Goal: Communication & Community: Ask a question

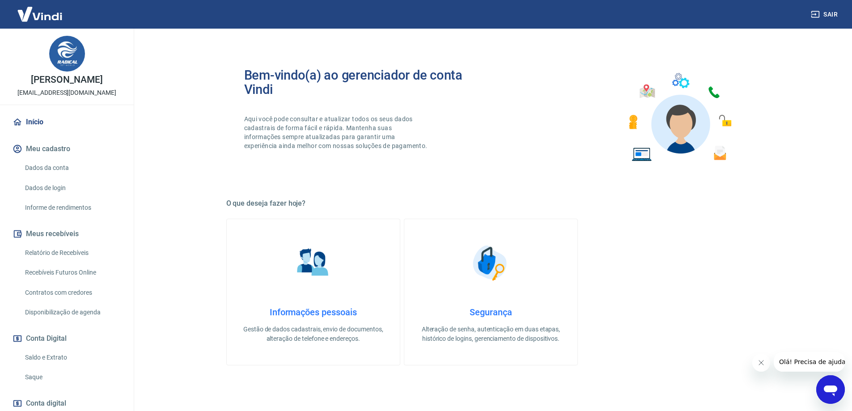
click at [52, 359] on link "Saldo e Extrato" at bounding box center [72, 358] width 102 height 18
click at [49, 357] on link "Saldo e Extrato" at bounding box center [72, 358] width 102 height 18
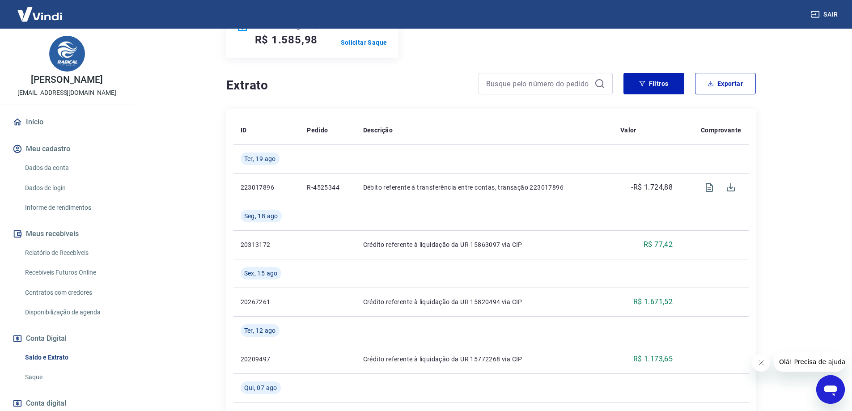
scroll to position [89, 0]
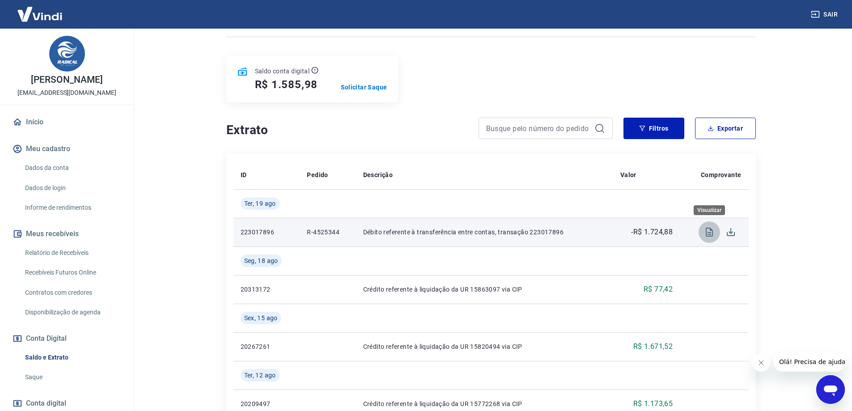
click at [708, 232] on icon "Visualizar" at bounding box center [709, 232] width 11 height 11
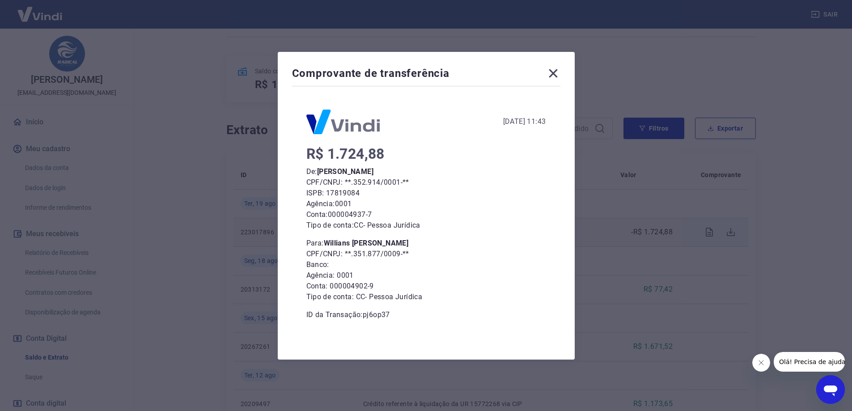
scroll to position [224, 0]
click at [557, 73] on icon at bounding box center [553, 73] width 9 height 9
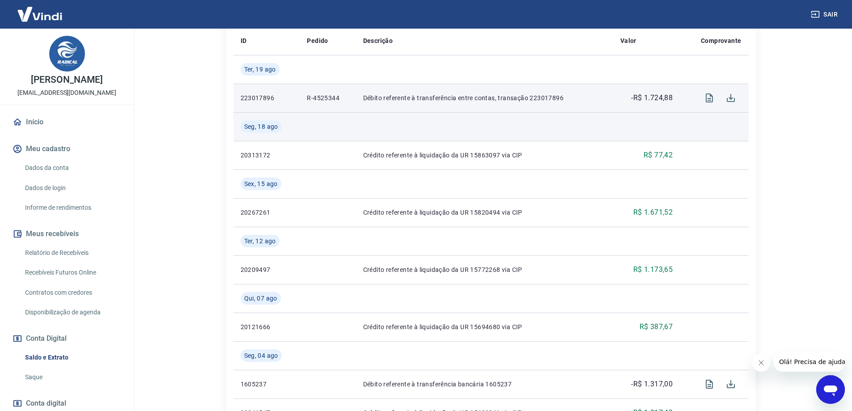
scroll to position [0, 0]
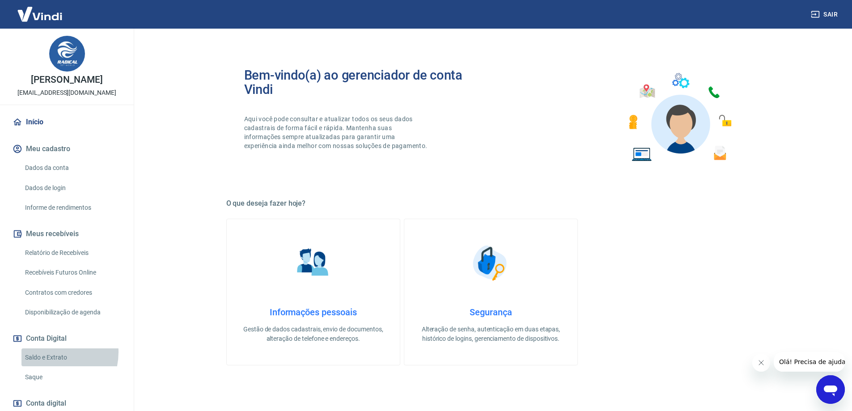
click at [50, 352] on link "Saldo e Extrato" at bounding box center [72, 358] width 102 height 18
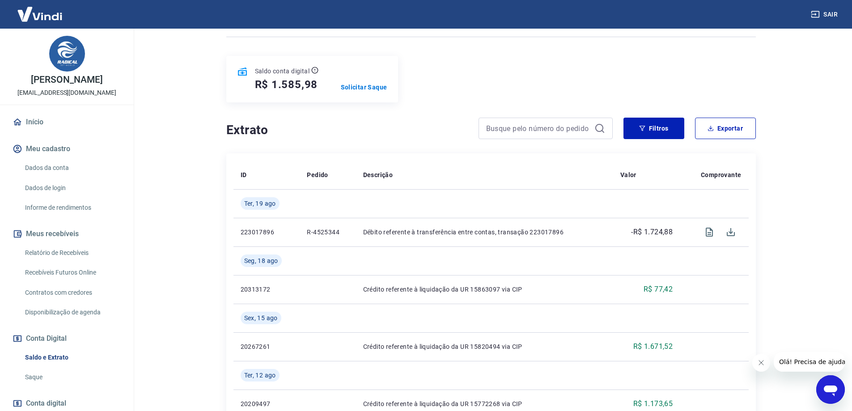
scroll to position [134, 0]
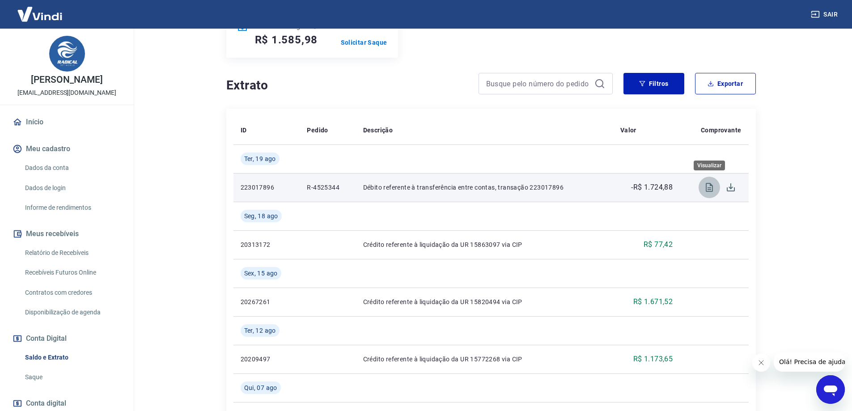
click at [706, 186] on icon "Visualizar" at bounding box center [709, 187] width 7 height 9
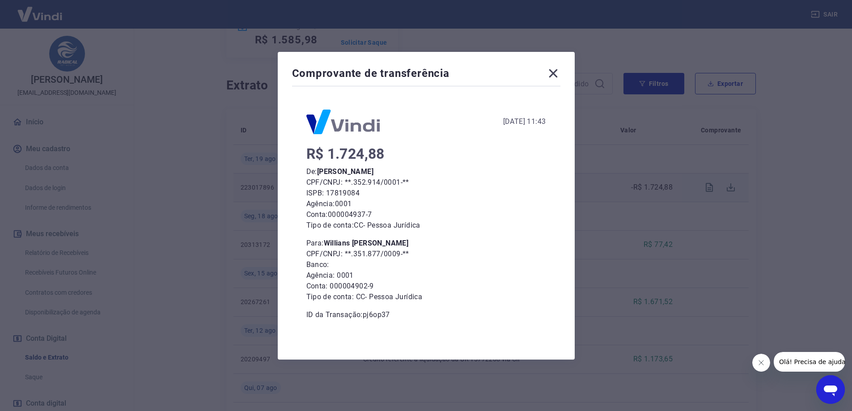
click at [557, 71] on icon at bounding box center [553, 73] width 14 height 14
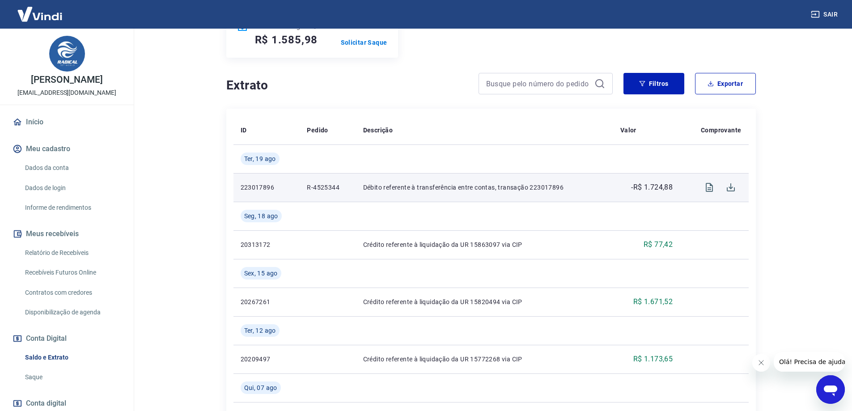
scroll to position [0, 0]
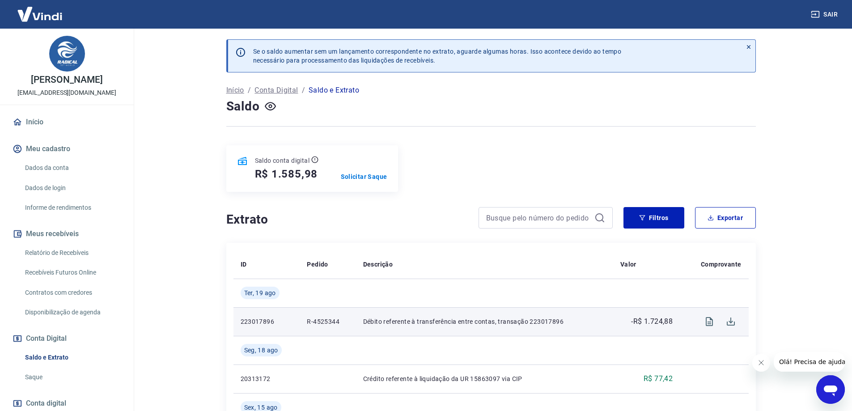
click at [55, 354] on link "Saldo e Extrato" at bounding box center [72, 358] width 102 height 18
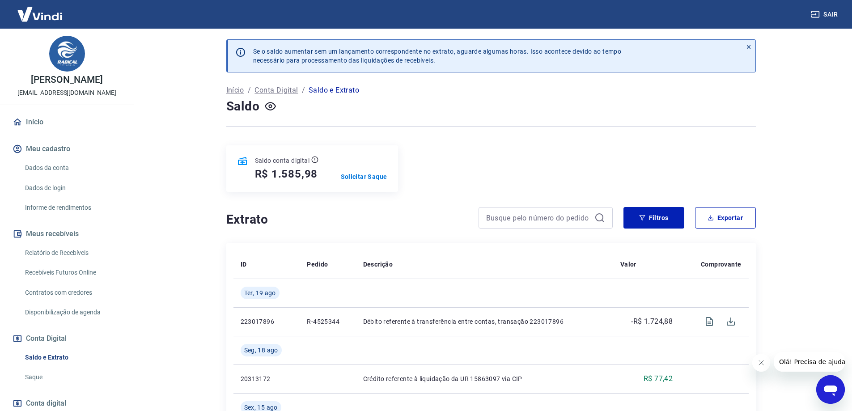
click at [833, 392] on icon "Abrir janela de mensagens" at bounding box center [830, 391] width 13 height 11
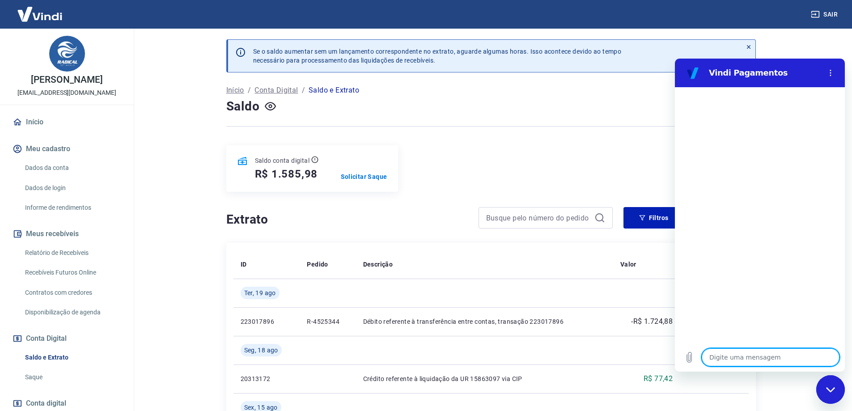
type textarea "b"
type textarea "x"
type textarea "bo"
type textarea "x"
type textarea "bom"
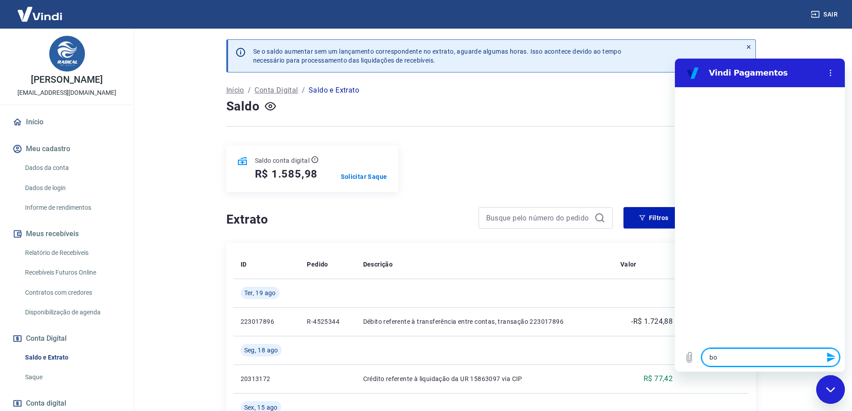
type textarea "x"
type textarea "bom"
type textarea "x"
type textarea "bom d"
type textarea "x"
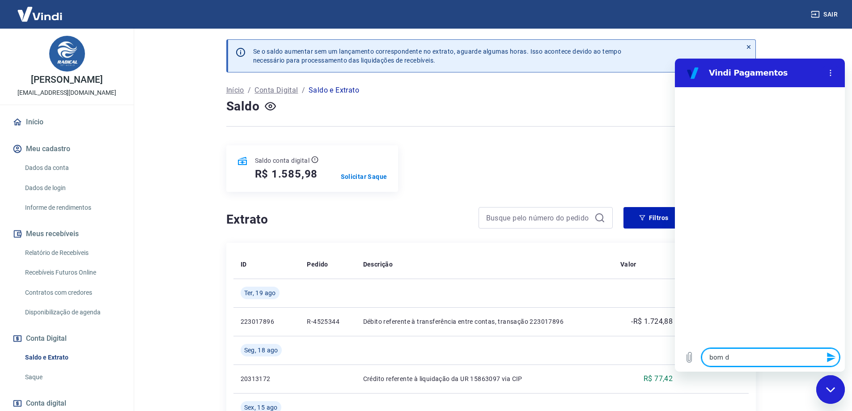
type textarea "bom di"
type textarea "x"
type textarea "bom dia"
type textarea "x"
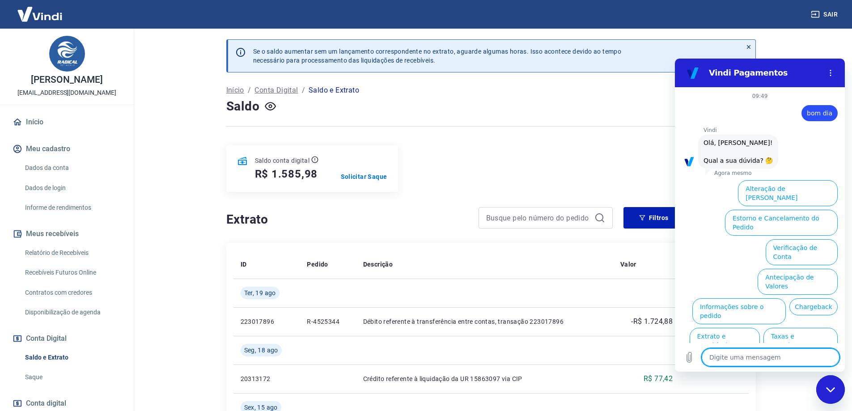
scroll to position [21, 0]
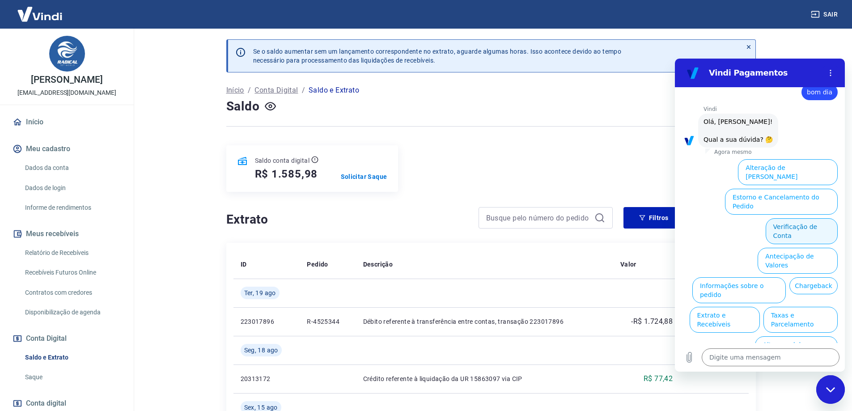
click at [800, 218] on button "Verificação de Conta" at bounding box center [802, 231] width 72 height 26
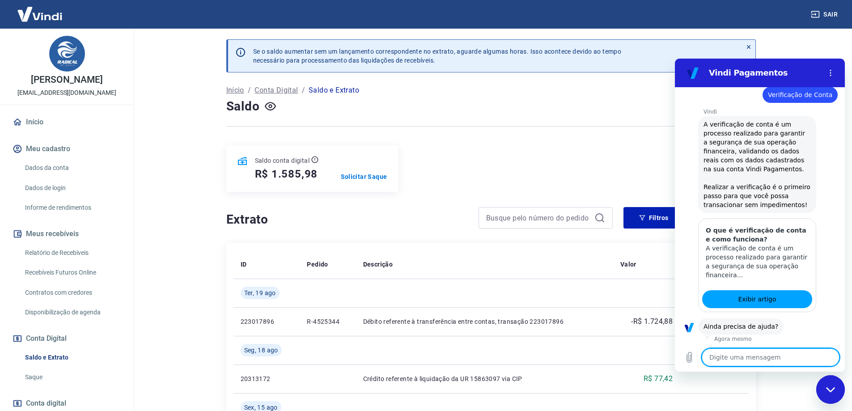
scroll to position [110, 0]
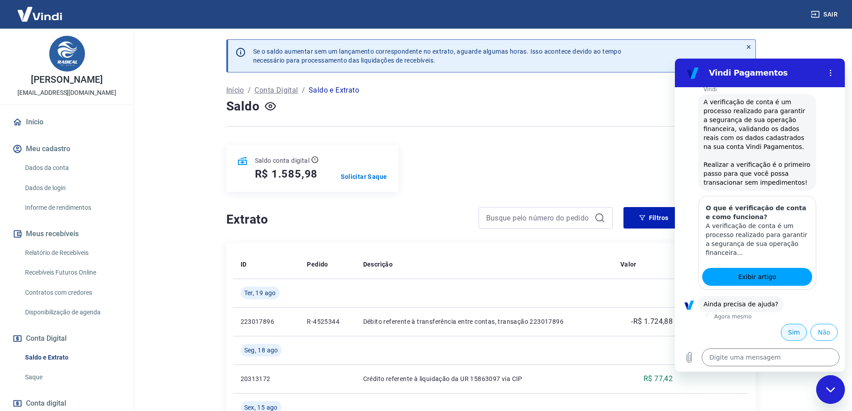
click at [793, 334] on button "Sim" at bounding box center [794, 332] width 26 height 17
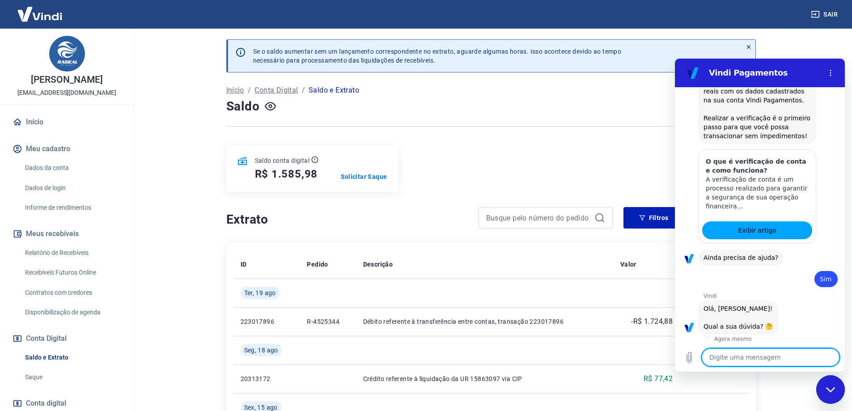
scroll to position [343, 0]
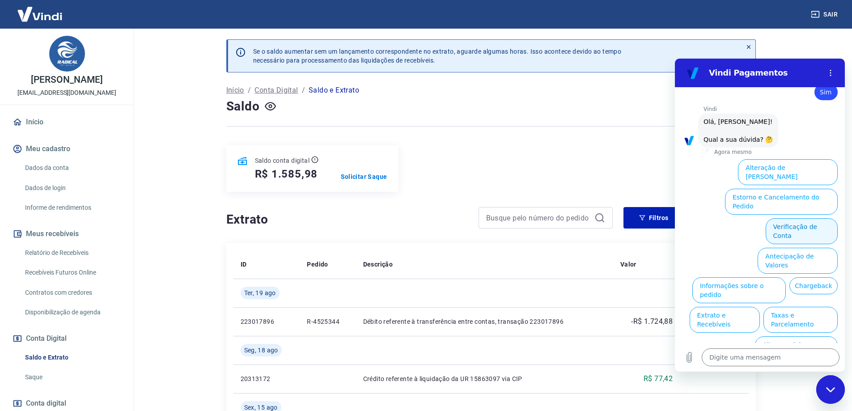
click at [803, 218] on button "Verificação de Conta" at bounding box center [802, 231] width 72 height 26
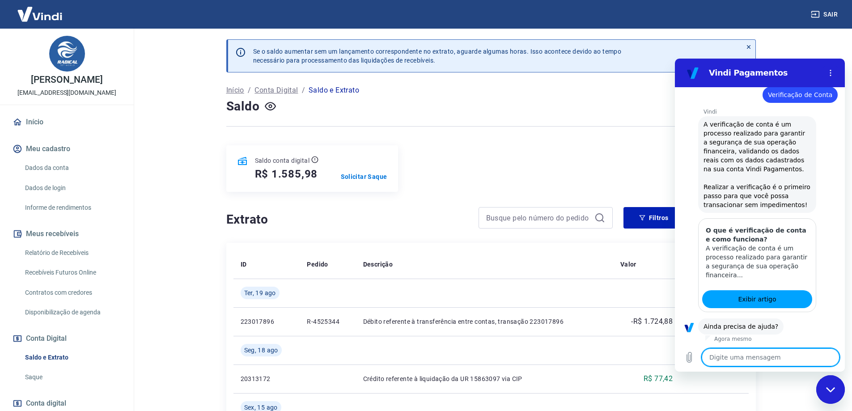
scroll to position [432, 0]
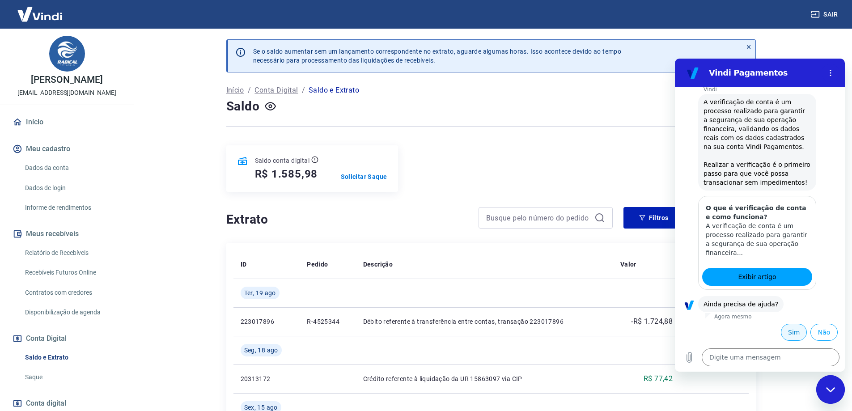
click at [786, 333] on button "Sim" at bounding box center [794, 332] width 26 height 17
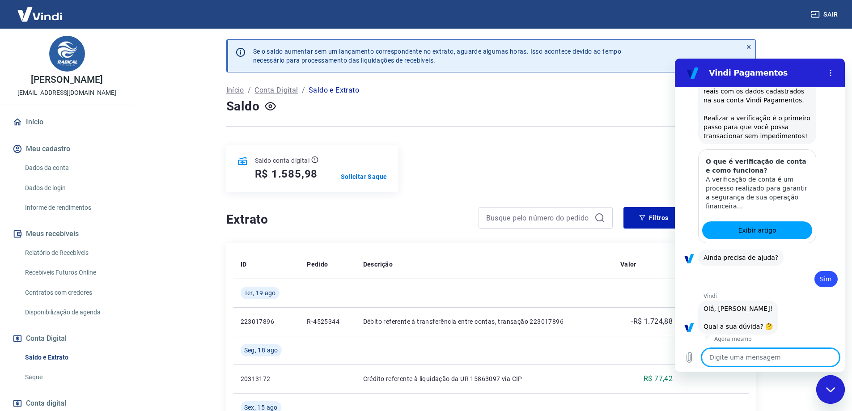
scroll to position [665, 0]
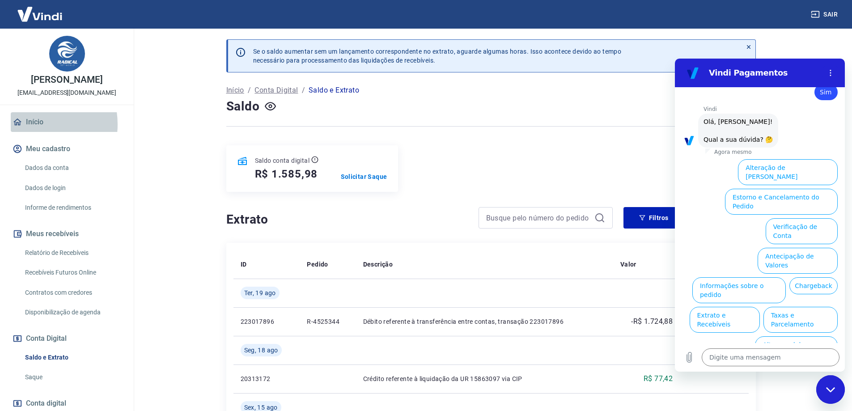
click at [30, 124] on link "Início" at bounding box center [67, 122] width 112 height 20
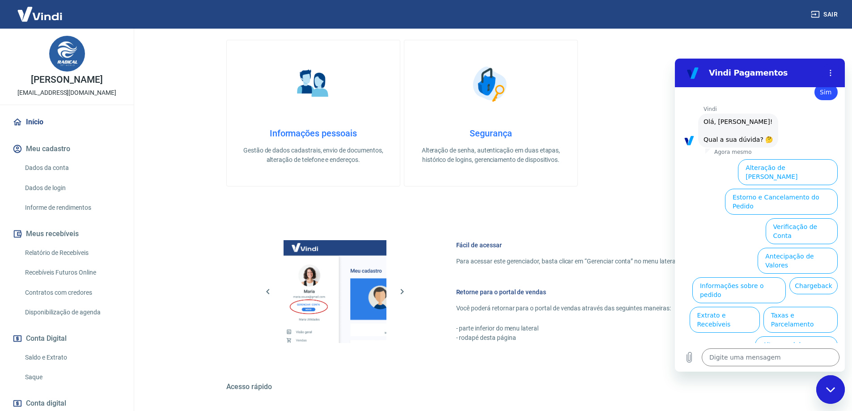
scroll to position [286, 0]
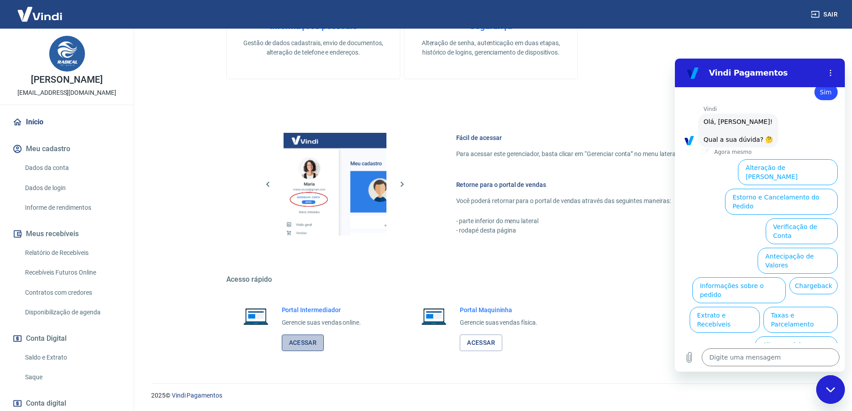
click at [296, 344] on link "Acessar" at bounding box center [303, 343] width 43 height 17
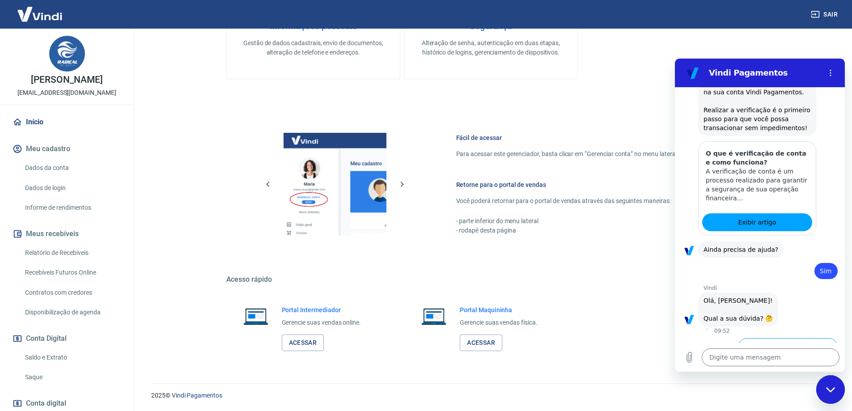
scroll to position [218, 0]
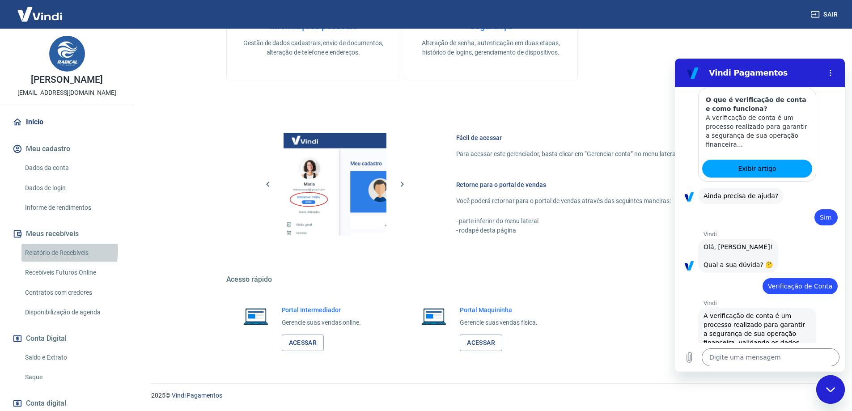
click at [55, 250] on link "Relatório de Recebíveis" at bounding box center [72, 253] width 102 height 18
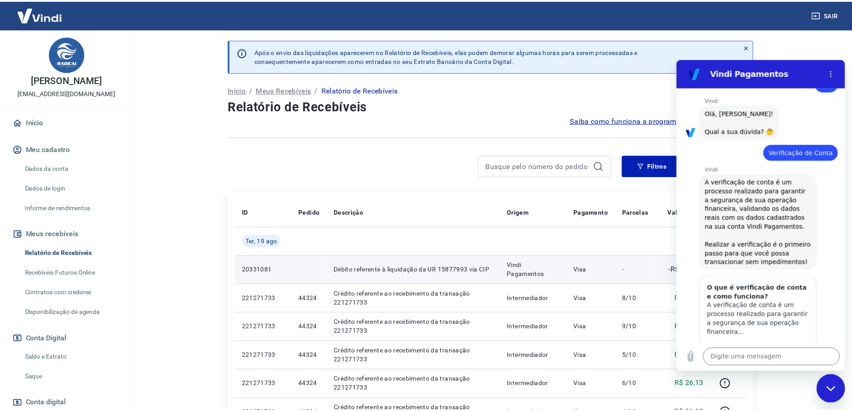
scroll to position [45, 0]
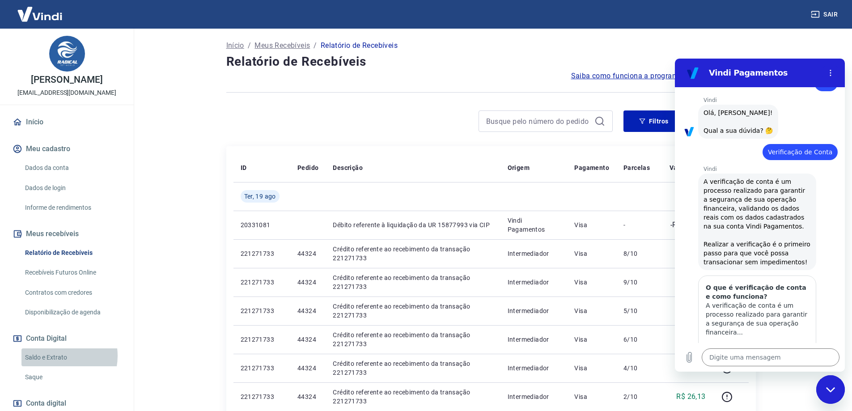
click at [57, 356] on link "Saldo e Extrato" at bounding box center [72, 358] width 102 height 18
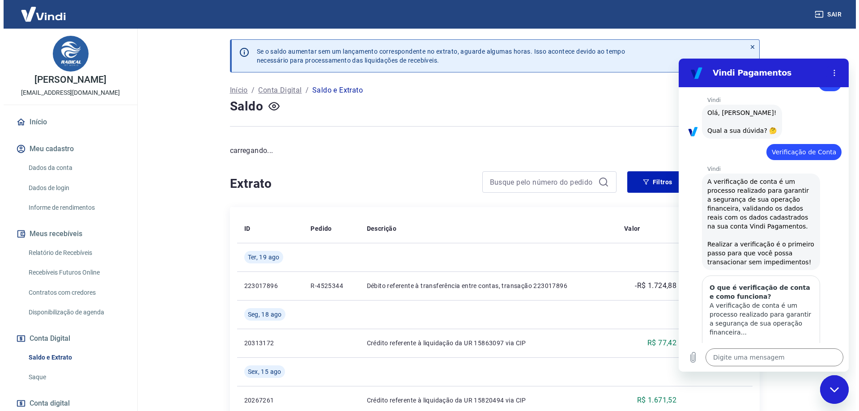
click at [841, 389] on div "Fechar janela de mensagens" at bounding box center [833, 389] width 27 height 27
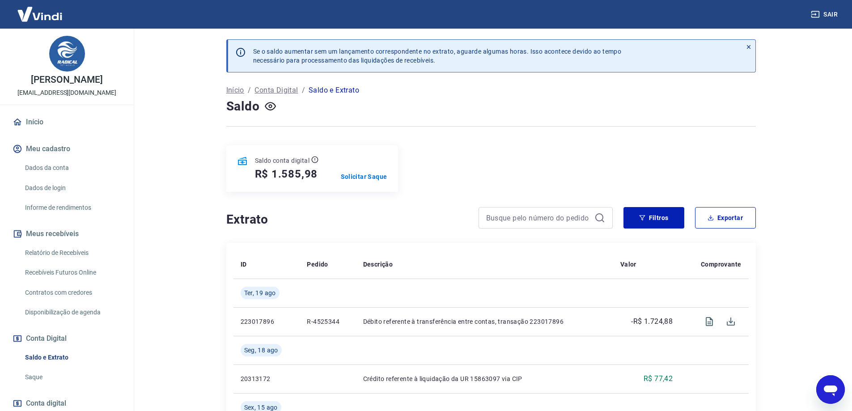
scroll to position [89, 0]
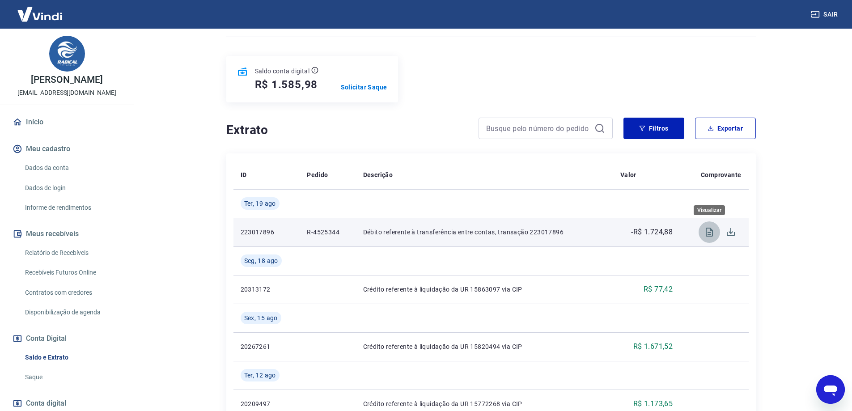
click at [709, 232] on icon "Visualizar" at bounding box center [709, 232] width 11 height 11
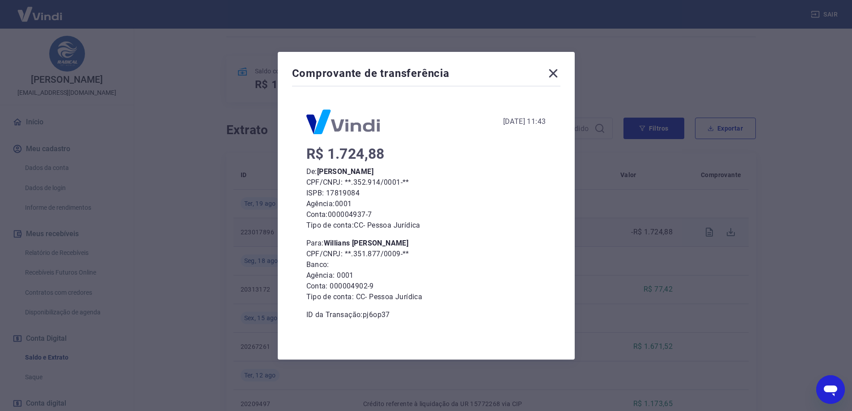
click at [556, 73] on icon at bounding box center [553, 73] width 9 height 9
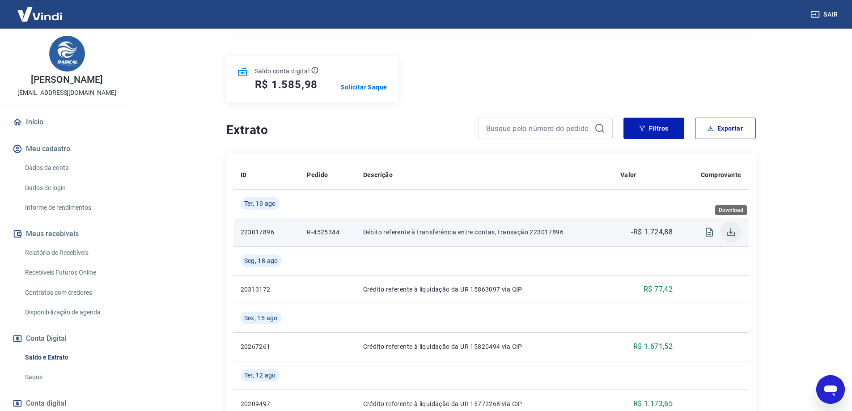
click at [728, 236] on icon "Download" at bounding box center [731, 232] width 8 height 8
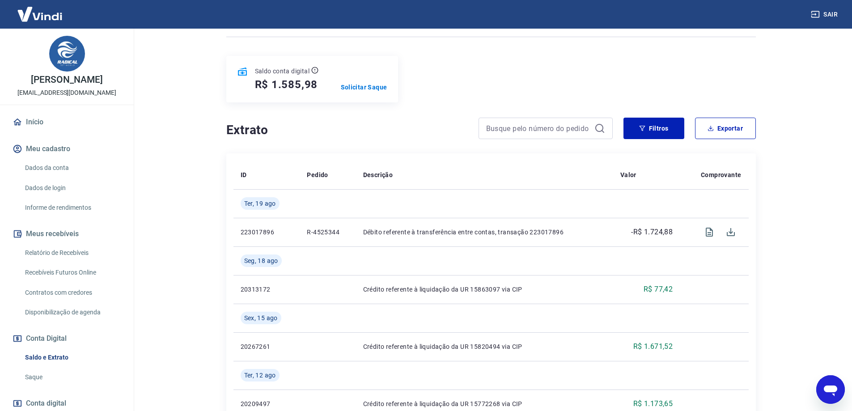
type textarea "x"
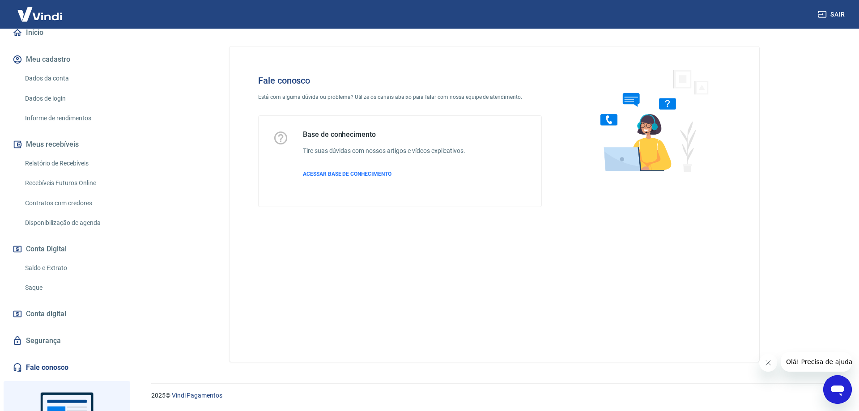
scroll to position [134, 0]
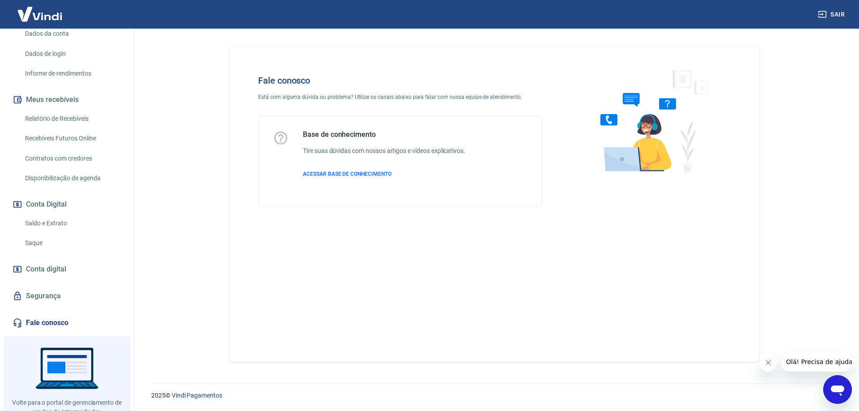
click at [829, 388] on icon "Abrir janela de mensagens" at bounding box center [837, 390] width 16 height 16
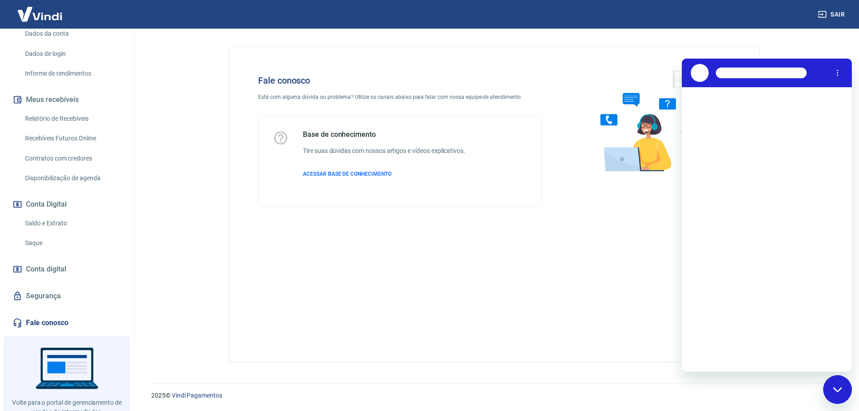
scroll to position [0, 0]
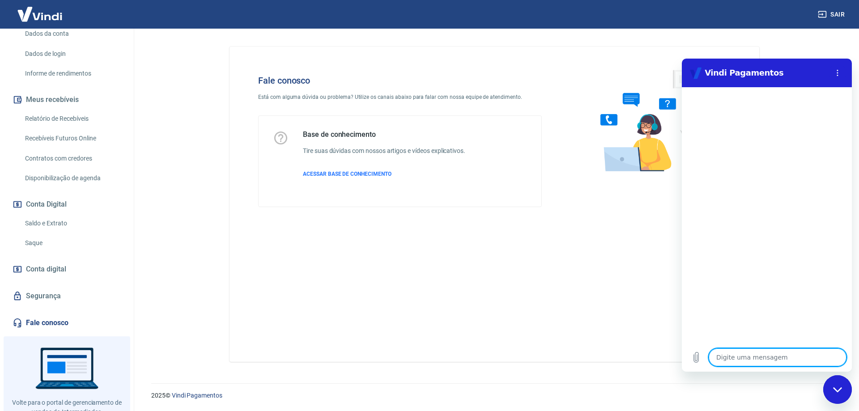
click at [748, 356] on textarea at bounding box center [778, 358] width 138 height 18
type textarea "b"
type textarea "x"
type textarea "bo"
type textarea "x"
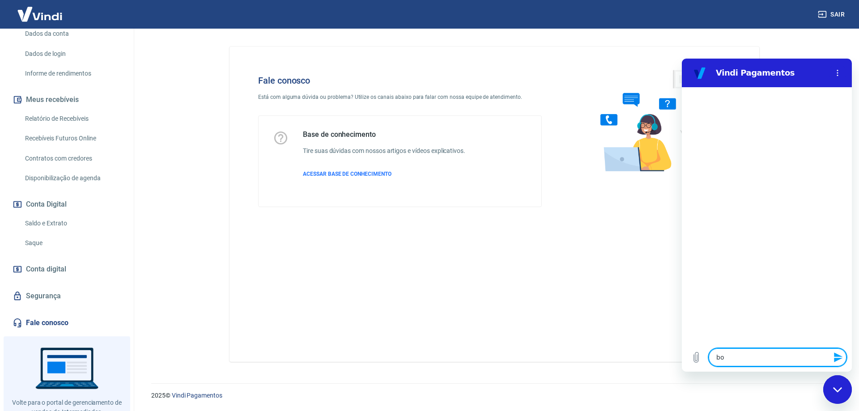
type textarea "bom"
type textarea "x"
type textarea "bom"
type textarea "x"
type textarea "bom d"
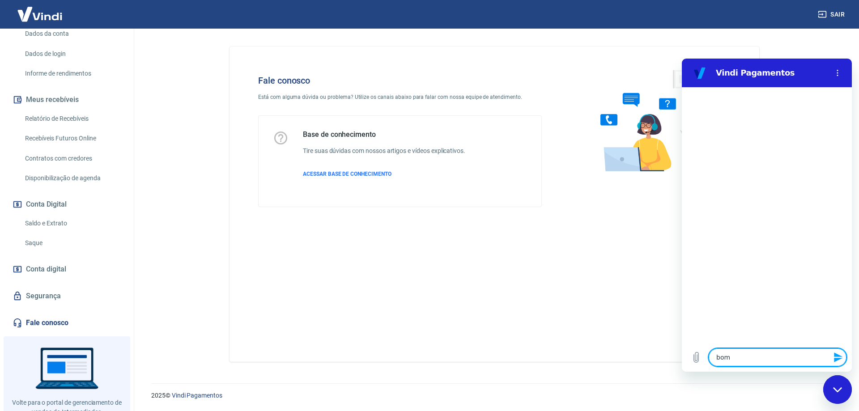
type textarea "x"
type textarea "bom di"
type textarea "x"
type textarea "bom dia"
type textarea "x"
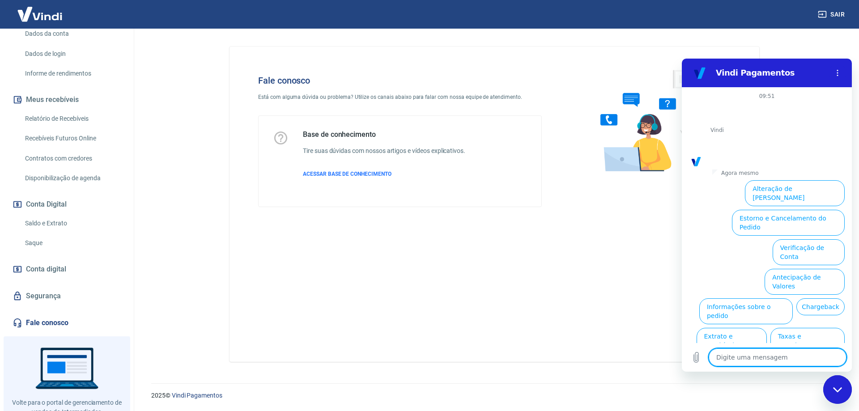
scroll to position [21, 0]
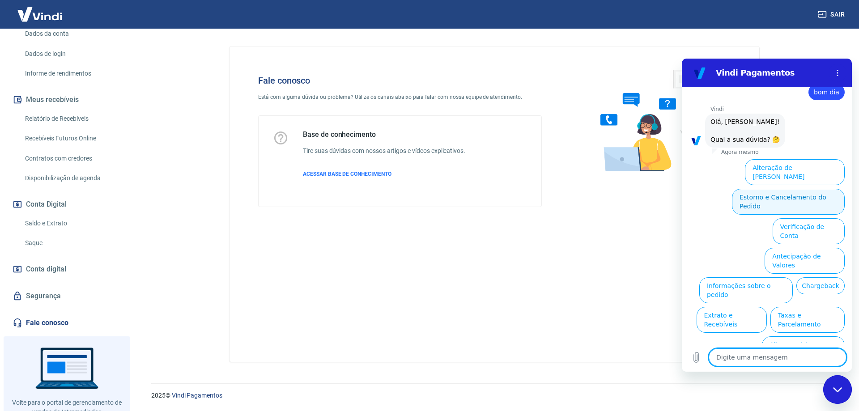
click at [782, 189] on button "Estorno e Cancelamento do Pedido" at bounding box center [788, 202] width 113 height 26
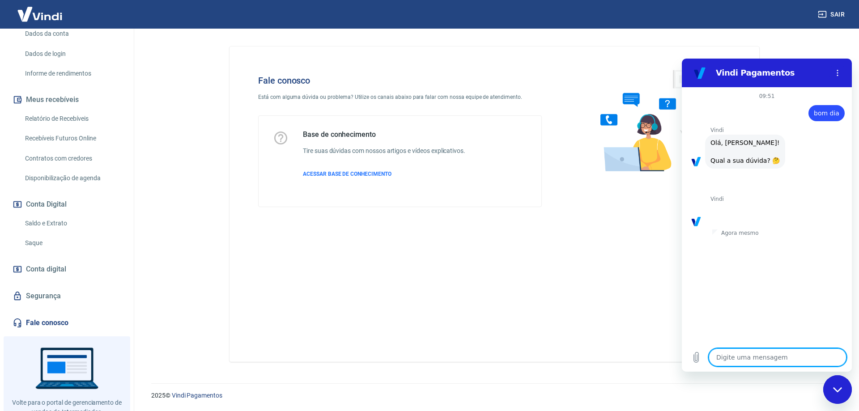
scroll to position [46, 0]
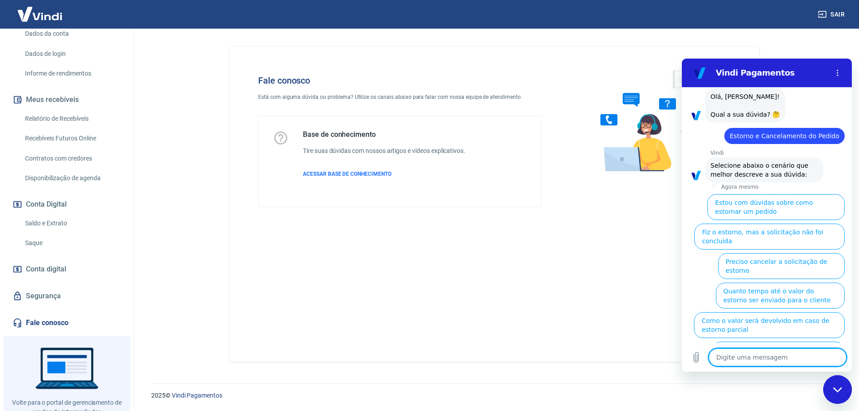
click at [774, 209] on button "Estou com dúvidas sobre como estornar um pedido" at bounding box center [775, 207] width 137 height 26
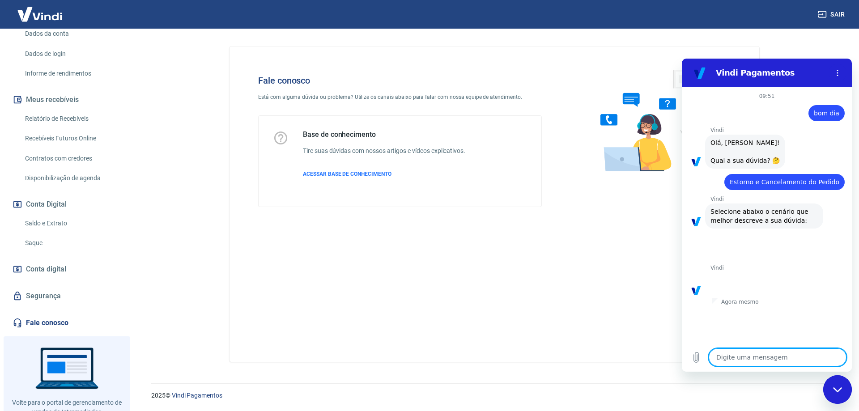
scroll to position [26, 0]
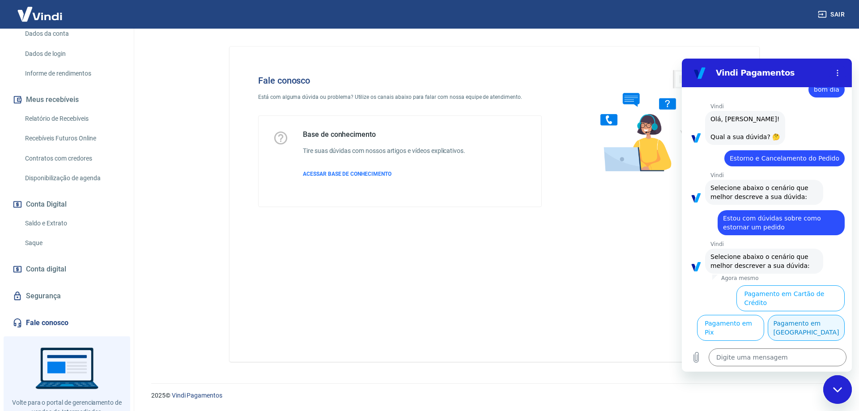
click at [791, 333] on button "Pagamento em Boleto" at bounding box center [806, 328] width 77 height 26
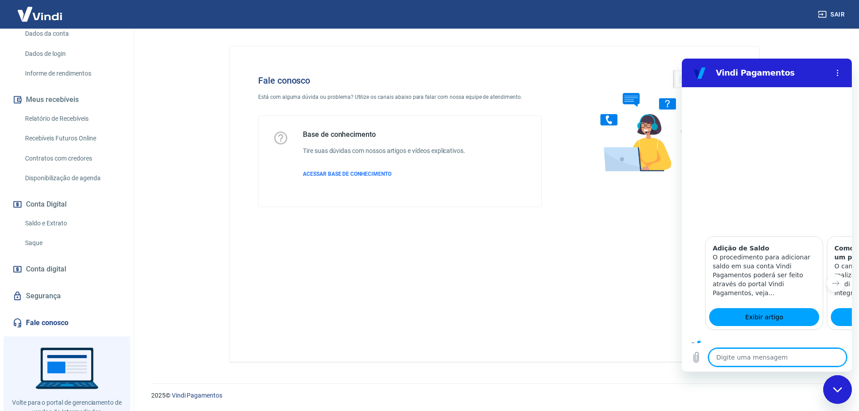
scroll to position [426, 0]
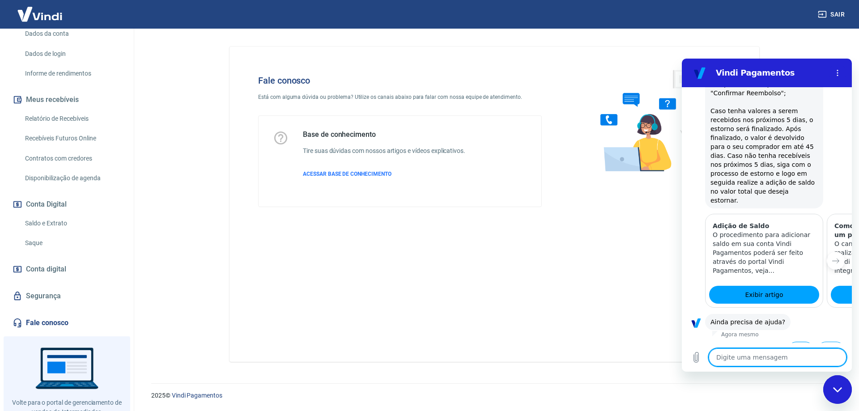
click at [796, 342] on button "Sim" at bounding box center [801, 350] width 26 height 17
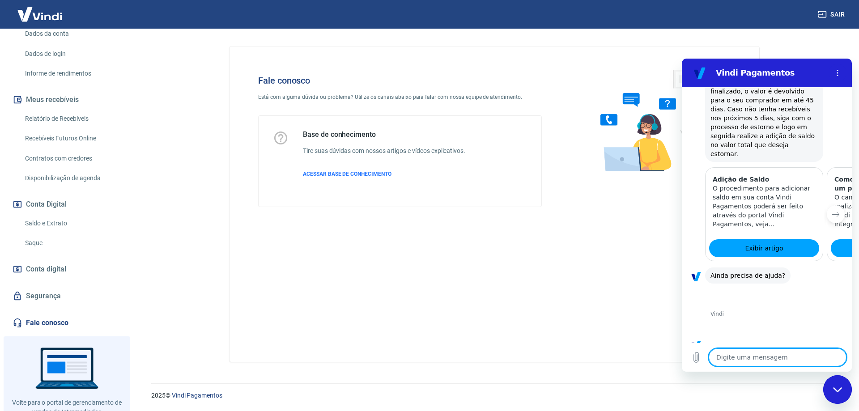
scroll to position [660, 0]
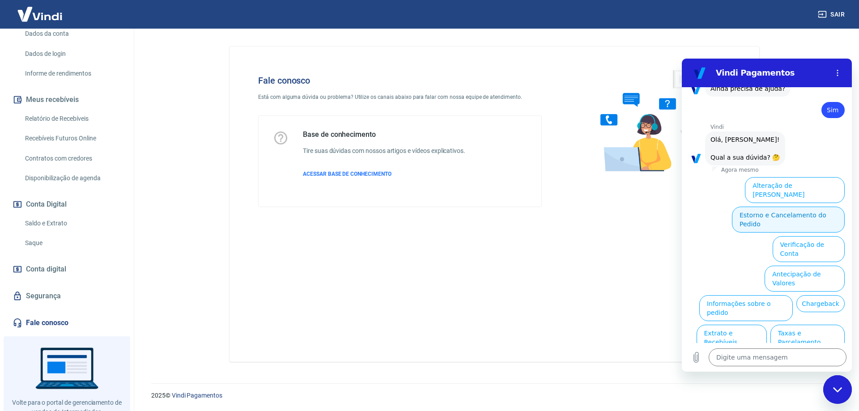
click at [799, 207] on button "Estorno e Cancelamento do Pedido" at bounding box center [788, 220] width 113 height 26
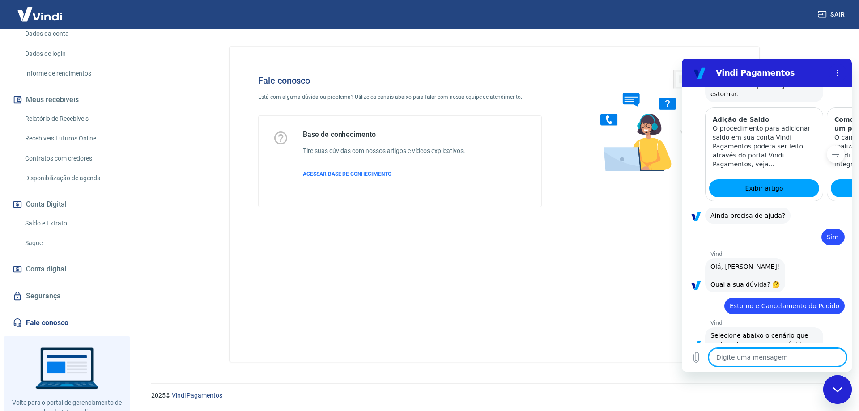
scroll to position [694, 0]
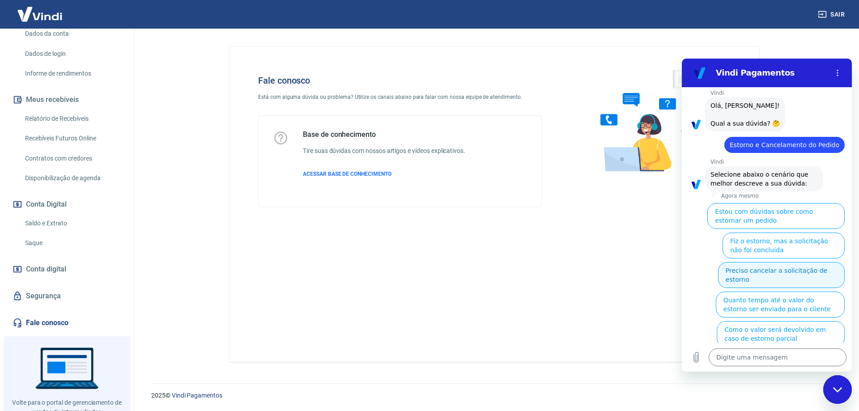
click at [815, 262] on button "Preciso cancelar a solicitação de estorno" at bounding box center [781, 275] width 127 height 26
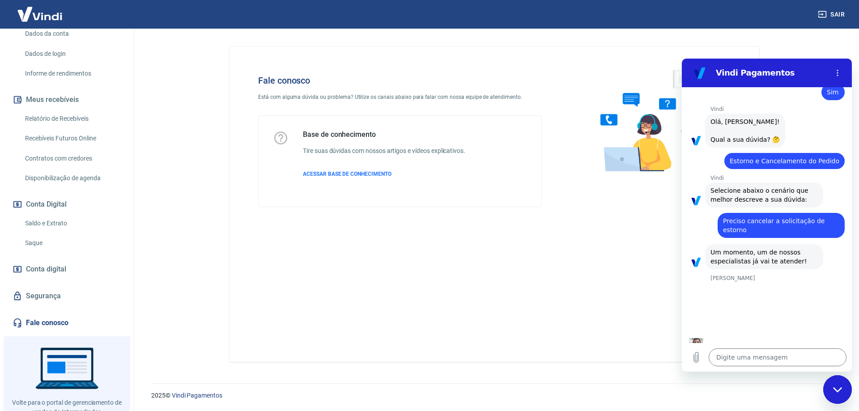
scroll to position [680, 0]
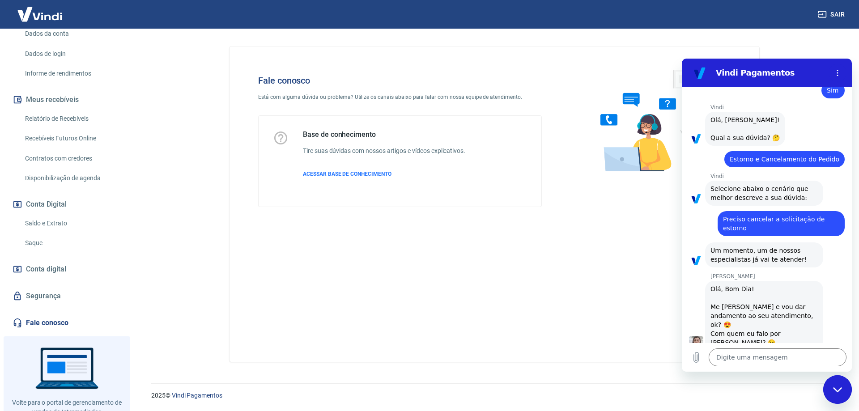
type textarea "x"
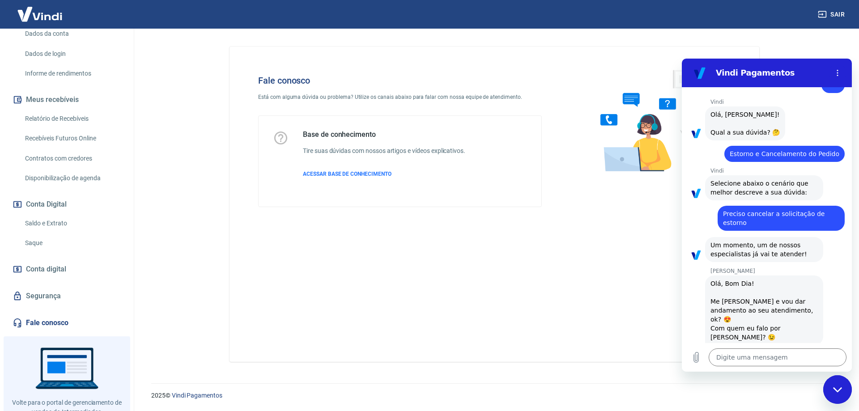
scroll to position [684, 0]
click at [575, 312] on div "Fale conosco Está com alguma dúvida ou problema? Utilize os canais abaixo para …" at bounding box center [495, 204] width 530 height 315
click at [746, 352] on textarea at bounding box center [778, 358] width 138 height 18
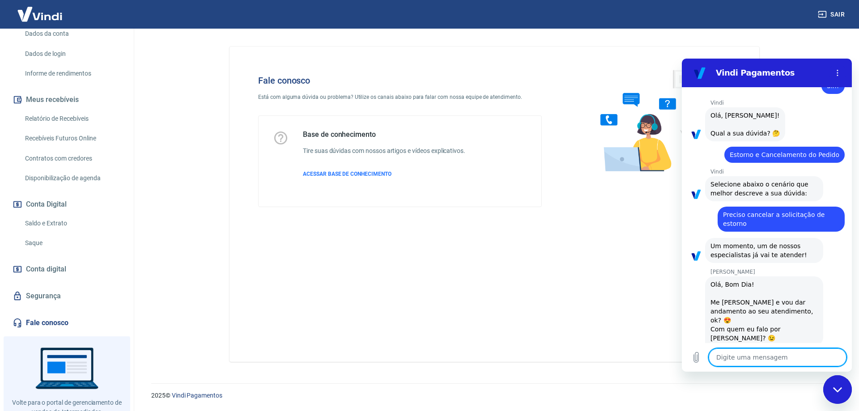
type textarea "g"
type textarea "x"
type textarea "gi"
type textarea "x"
type textarea "gil"
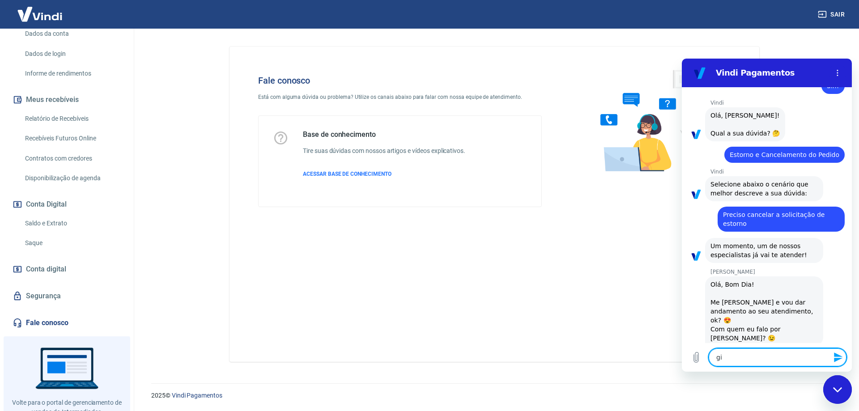
type textarea "x"
type textarea "gili"
type textarea "x"
type textarea "gilia"
type textarea "x"
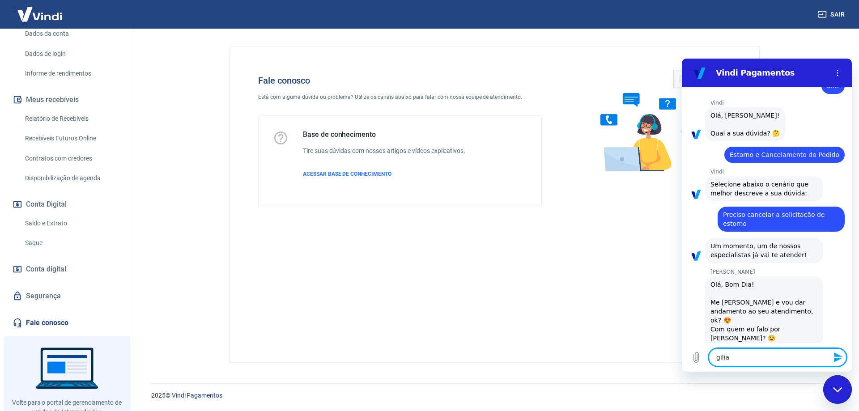
type textarea "gilian"
type textarea "x"
type textarea "giliana"
type textarea "x"
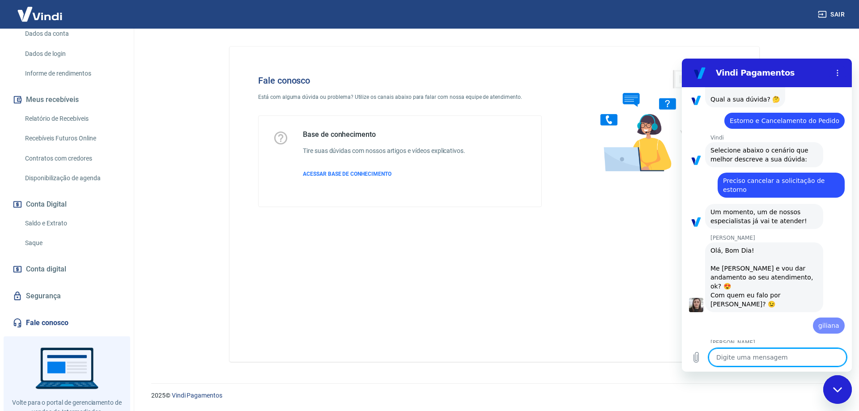
type textarea "x"
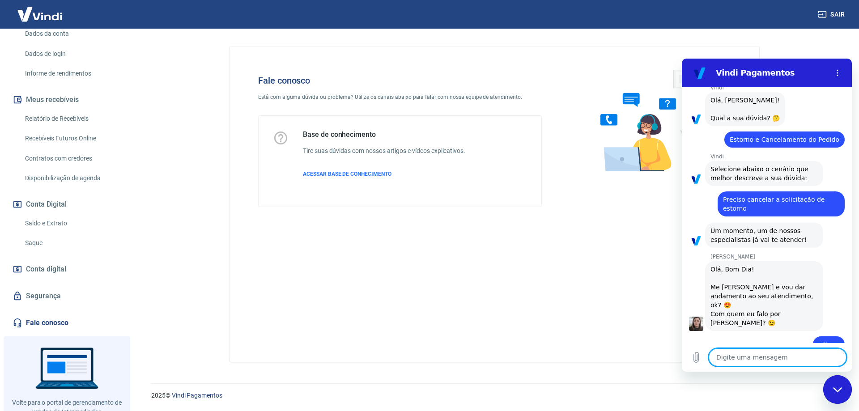
scroll to position [701, 0]
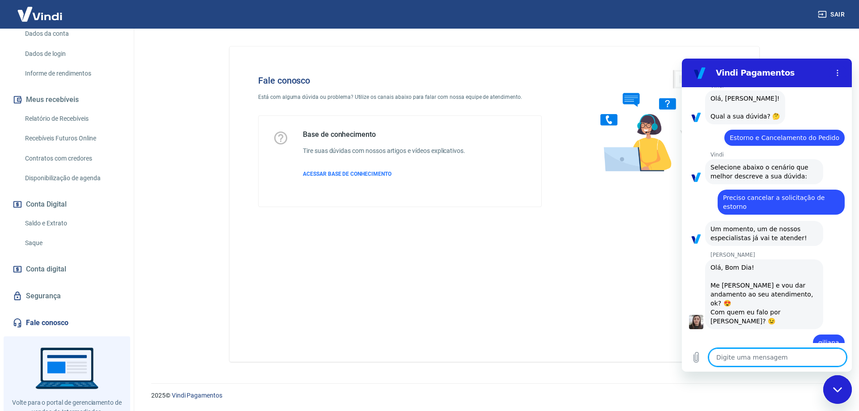
type textarea "e"
type textarea "x"
type textarea "es"
type textarea "x"
type textarea "est"
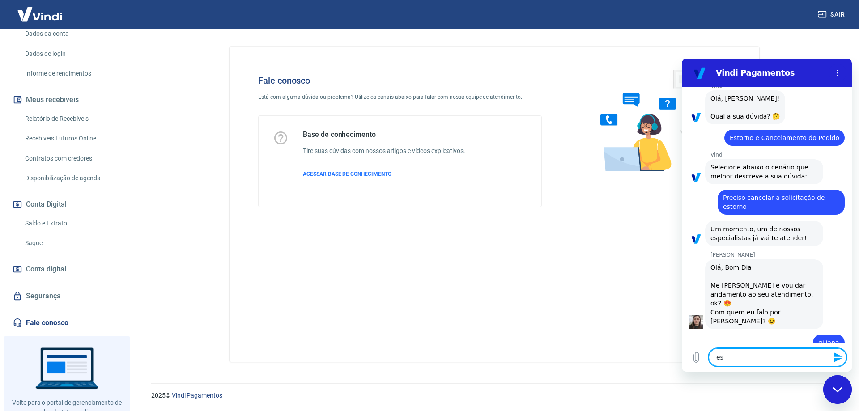
type textarea "x"
type textarea "esto"
type textarea "x"
type textarea "estou"
type textarea "x"
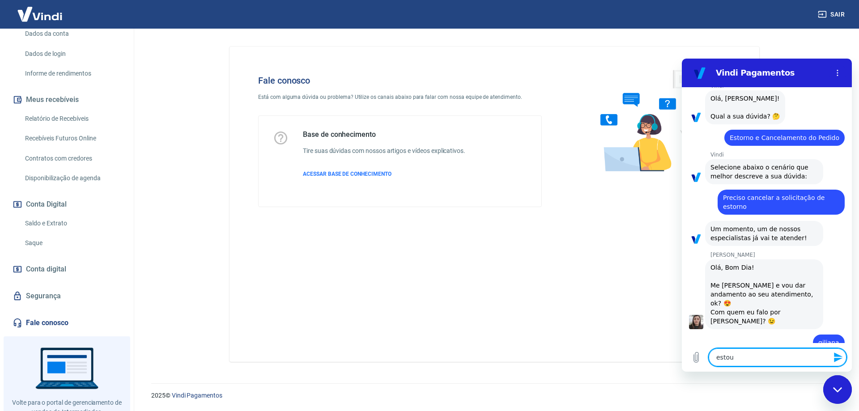
type textarea "estou"
type textarea "x"
type textarea "estou p"
type textarea "x"
type textarea "estou pr"
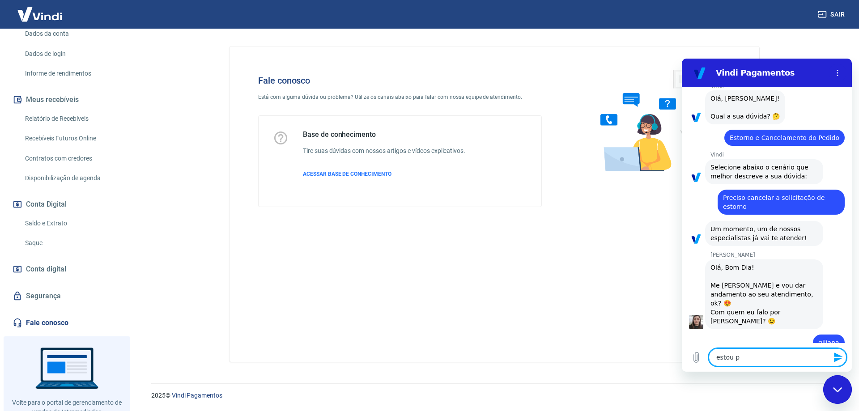
type textarea "x"
type textarea "estou pre"
type textarea "x"
type textarea "estou prec"
type textarea "x"
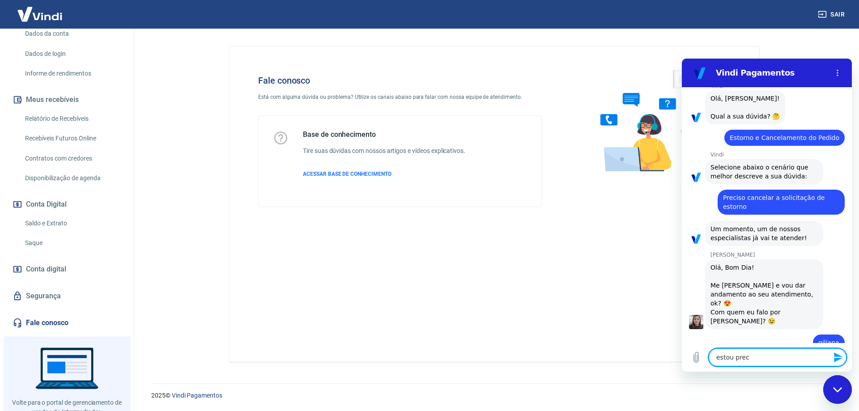
type textarea "estou preci"
type textarea "x"
type textarea "estou precis"
type textarea "x"
type textarea "estou precisa"
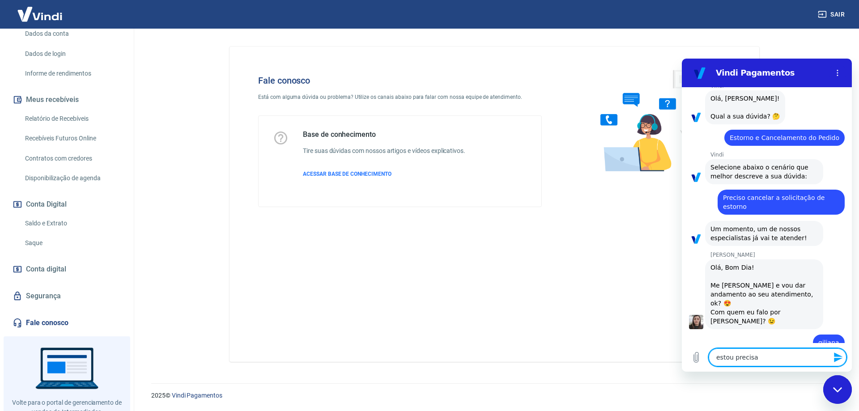
type textarea "x"
type textarea "estou precisan"
type textarea "x"
type textarea "estou precisand"
type textarea "x"
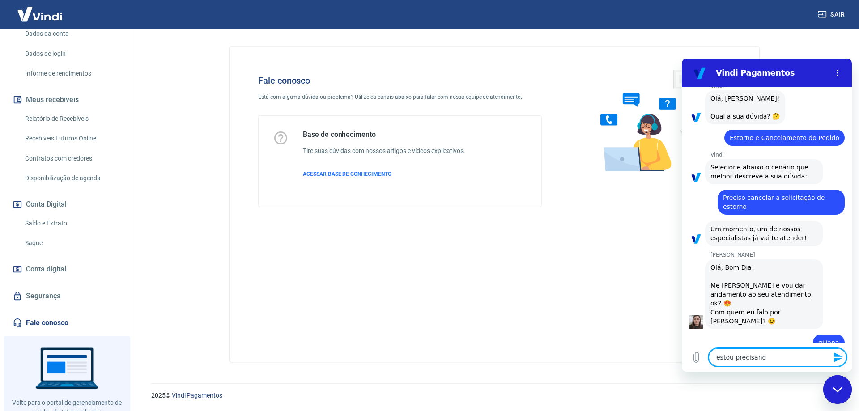
type textarea "estou precisando"
type textarea "x"
type textarea "estou precisando"
type textarea "x"
type textarea "estou precisando d"
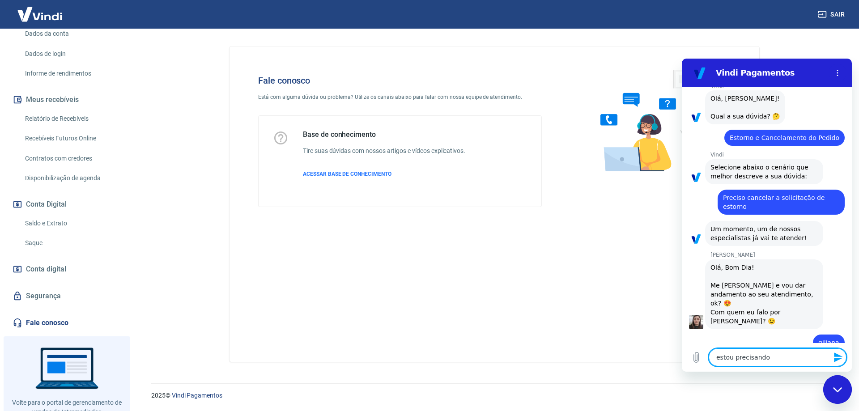
type textarea "x"
type textarea "estou precisando de"
type textarea "x"
type textarea "estou precisando de"
type textarea "x"
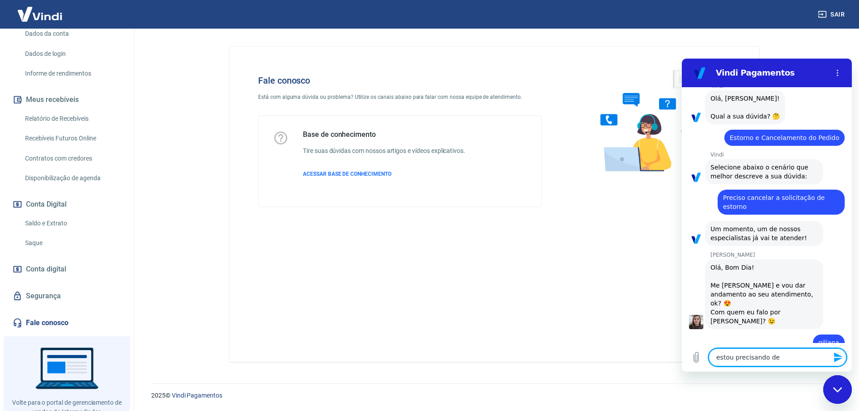
type textarea "estou precisando de u"
type textarea "x"
type textarea "estou precisando de um"
type textarea "x"
type textarea "estou precisando de uma"
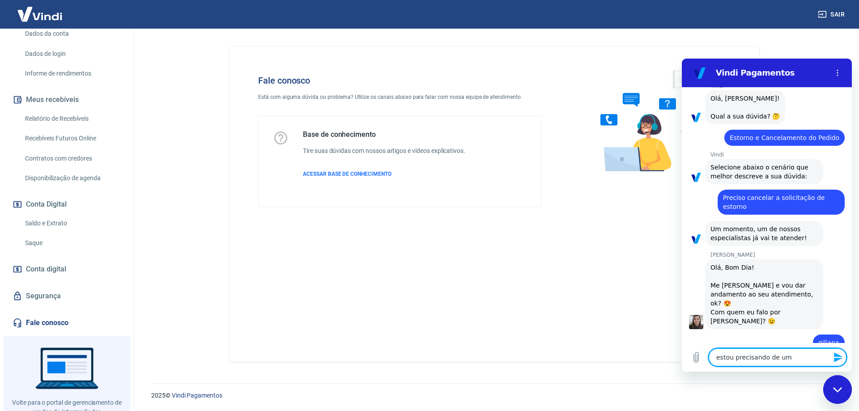
type textarea "x"
type textarea "estou precisando de uma"
type textarea "x"
type textarea "estou precisando de uma i"
type textarea "x"
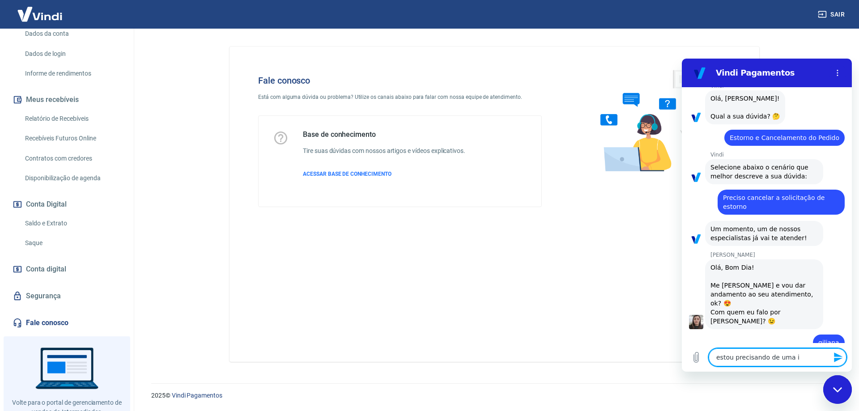
type textarea "estou precisando de uma in"
type textarea "x"
type textarea "estou precisando de uma inf"
type textarea "x"
type textarea "estou precisando de uma info"
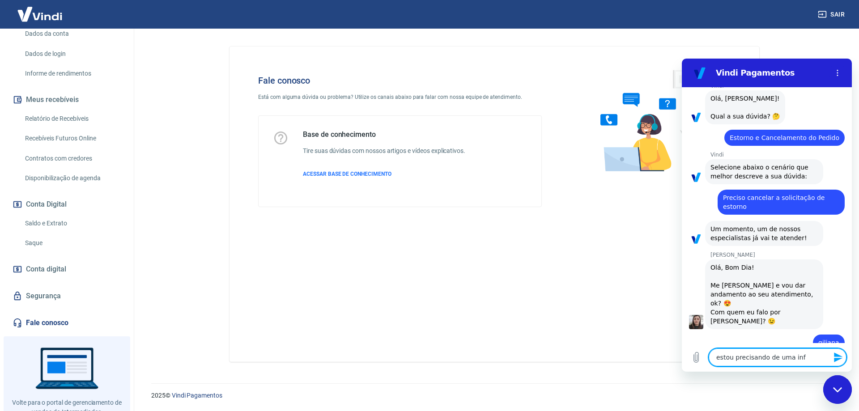
type textarea "x"
type textarea "estou precisando de uma infor"
type textarea "x"
type textarea "estou precisando de uma inform"
type textarea "x"
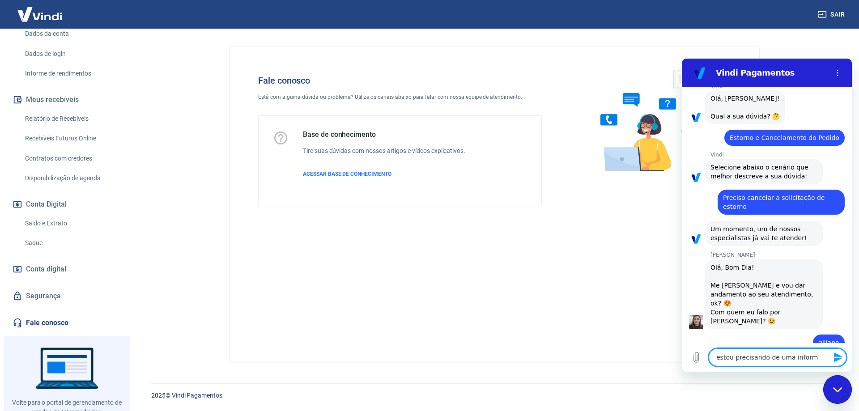
type textarea "estou precisando de uma informa"
type textarea "x"
type textarea "estou precisando de uma informaã"
type textarea "x"
type textarea "estou precisando de uma informaão"
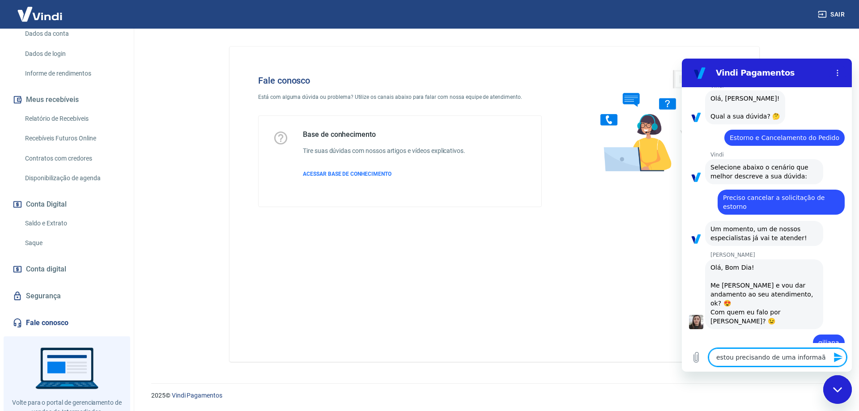
type textarea "x"
type textarea "estou precisando de uma informaão"
type textarea "x"
type textarea "estou precisando de uma informaão"
type textarea "x"
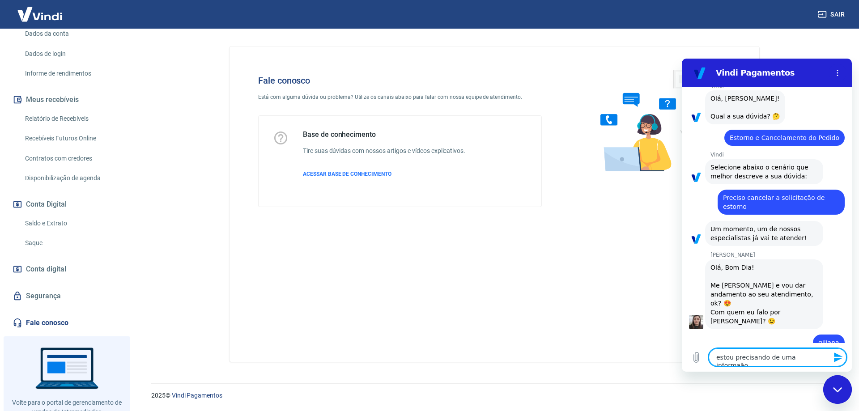
type textarea "estou precisando de uma informaã"
type textarea "x"
type textarea "estou precisando de uma informa"
type textarea "x"
type textarea "estou precisando de uma informaç"
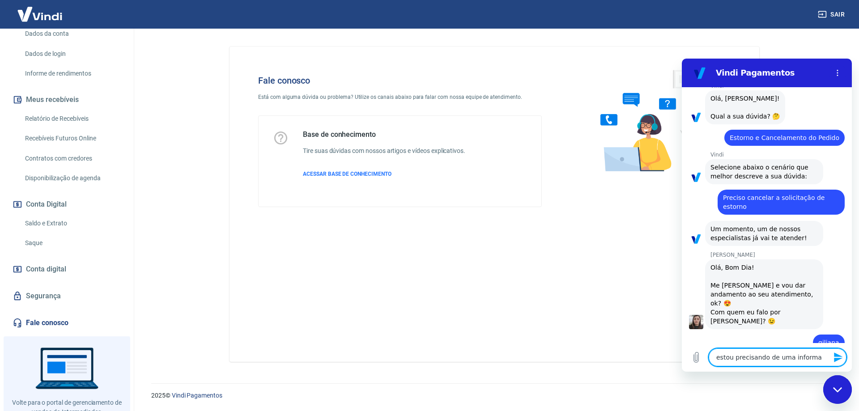
type textarea "x"
type textarea "estou precisando de uma informaçã"
type textarea "x"
type textarea "estou precisando de uma informação"
type textarea "x"
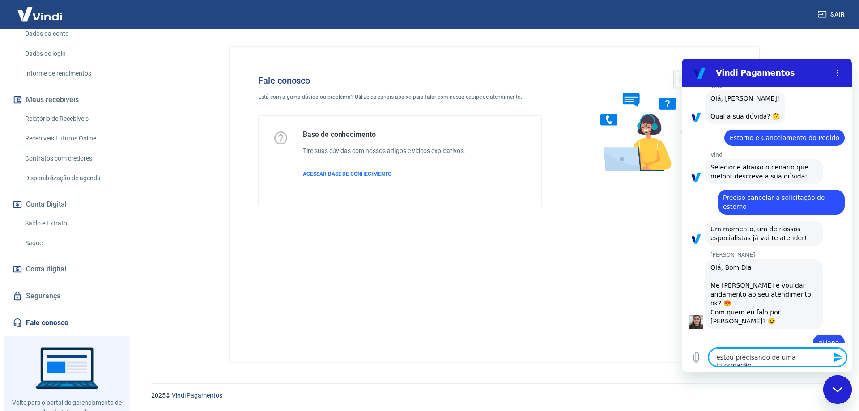
type textarea "estou precisando de uma informação"
type textarea "x"
type textarea "estou precisando de uma informação f"
type textarea "x"
type textarea "estou precisando de uma informação fo"
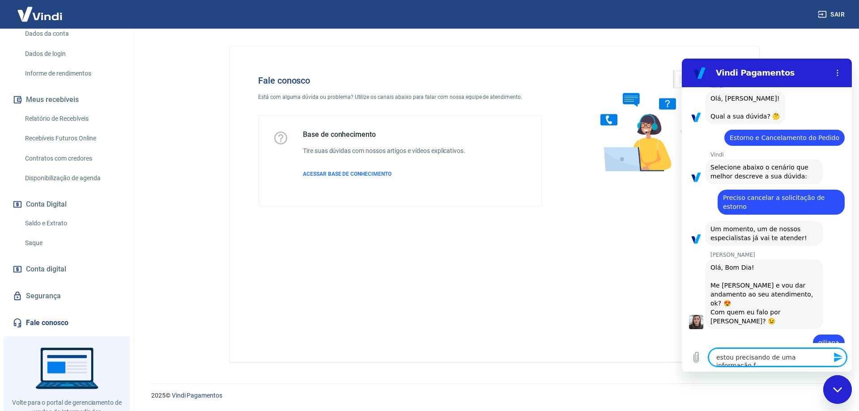
type textarea "x"
type textarea "estou precisando de uma informação foi"
type textarea "x"
type textarea "estou precisando de uma informação foi"
type textarea "x"
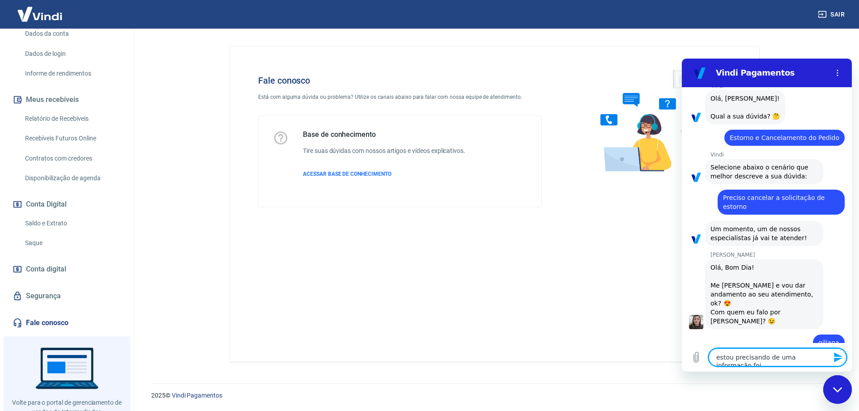
type textarea "estou precisando de uma informação foi p"
type textarea "x"
type textarea "estou precisando de uma informação foi pa"
type textarea "x"
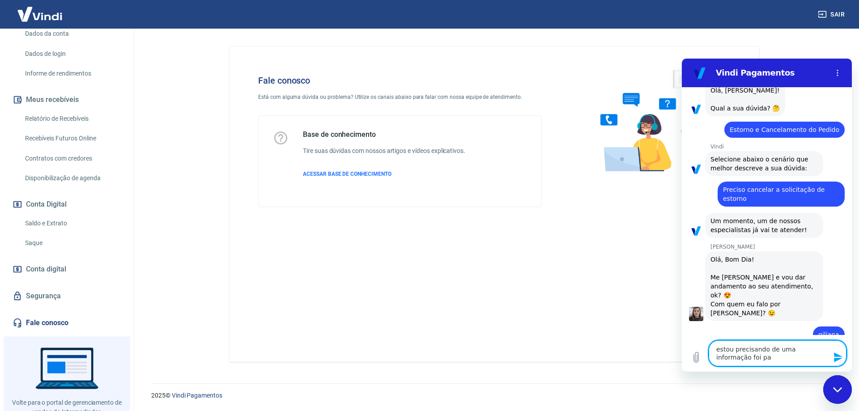
type textarea "estou precisando de uma informação foi pag"
type textarea "x"
type textarea "estou precisando de uma informação foi pago"
type textarea "x"
type textarea "estou precisando de uma informação foi pago"
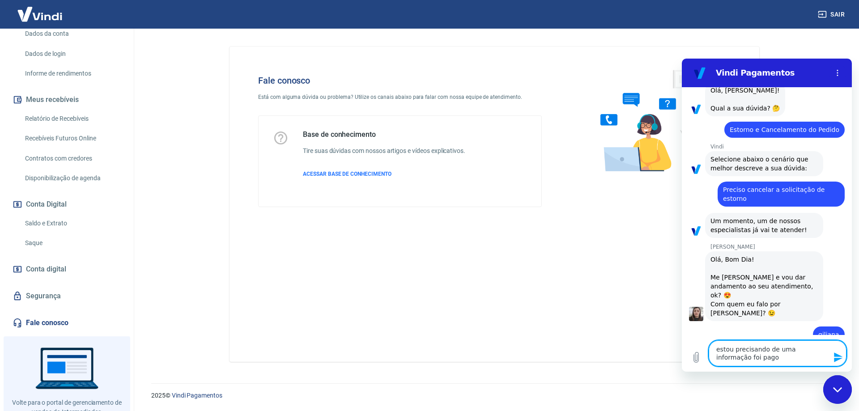
type textarea "x"
type textarea "estou precisando de uma informação foi pago d"
type textarea "x"
type textarea "estou precisando de uma informação foi pago du"
type textarea "x"
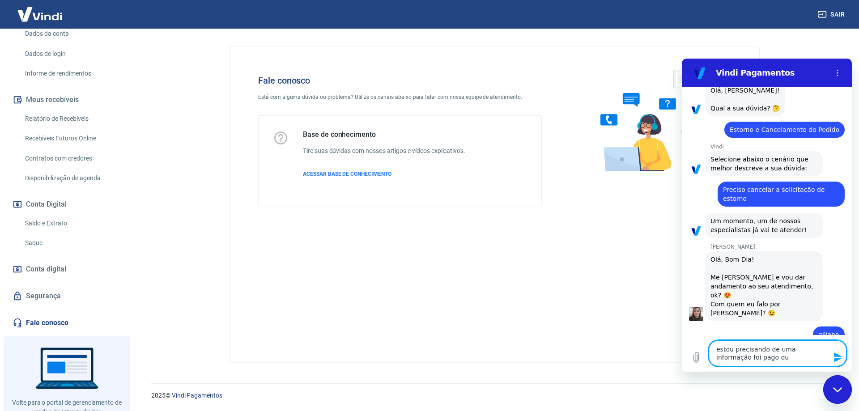
type textarea "estou precisando de uma informação foi pago dua"
type textarea "x"
type textarea "estou precisando de uma informação foi pago duas"
type textarea "x"
type textarea "estou precisando de uma informação foi pago duas"
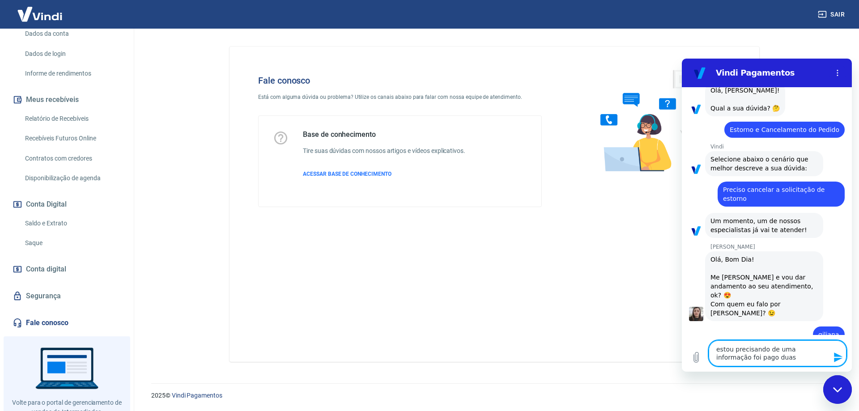
type textarea "x"
type textarea "estou precisando de uma informação foi pago duas v"
type textarea "x"
type textarea "estou precisando de uma informação foi pago duas ve"
type textarea "x"
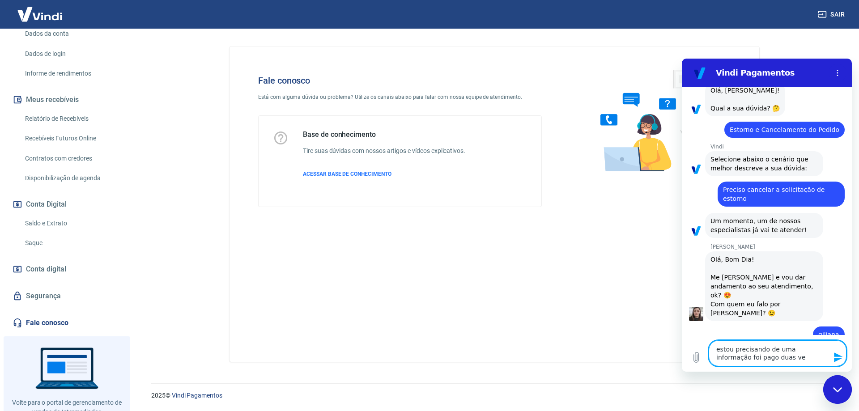
type textarea "estou precisando de uma informação foi pago duas vez"
type textarea "x"
type textarea "estou precisando de uma informação foi pago duas veze"
type textarea "x"
type textarea "estou precisando de uma informação foi pago duas vezes"
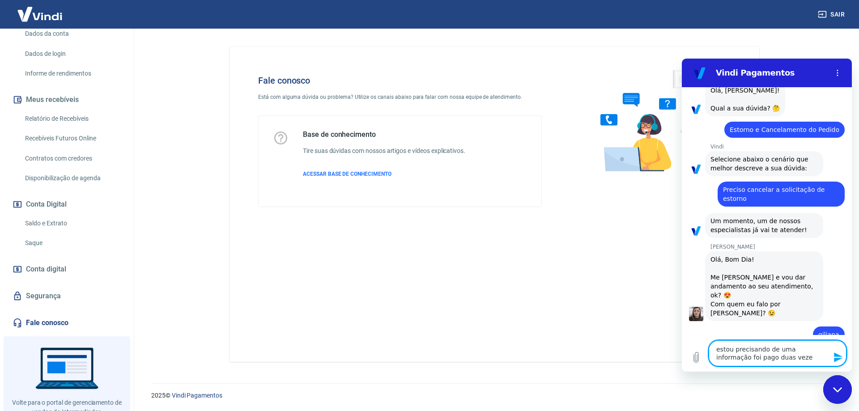
type textarea "x"
type textarea "estou precisando de uma informação foi pago duas vezes"
type textarea "x"
type textarea "estou precisando de uma informação foi pago duas vezes a"
type textarea "x"
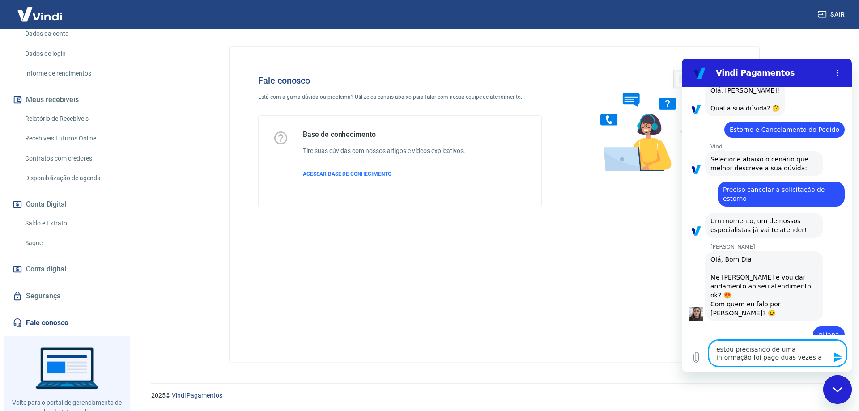
type textarea "estou precisando de uma informação foi pago duas vezes a"
type textarea "x"
type textarea "estou precisando de uma informação foi pago duas vezes a f"
type textarea "x"
type textarea "estou precisando de uma informação foi pago duas vezes a fa"
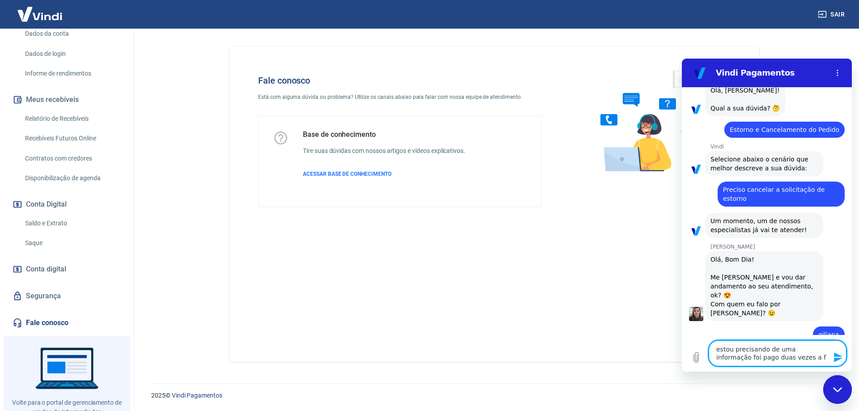
type textarea "x"
type textarea "estou precisando de uma informação foi pago duas vezes a fat"
type textarea "x"
type textarea "estou precisando de uma informação foi pago duas vezes a fatu"
type textarea "x"
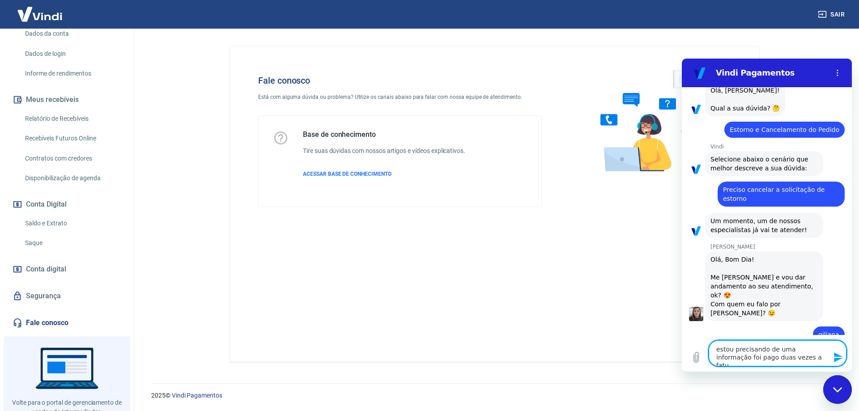
type textarea "estou precisando de uma informação foi pago duas vezes a fatur"
type textarea "x"
type textarea "estou precisando de uma informação foi pago duas vezes a fatura"
type textarea "x"
type textarea "estou precisando de uma informação foi pago duas vezes a fatura"
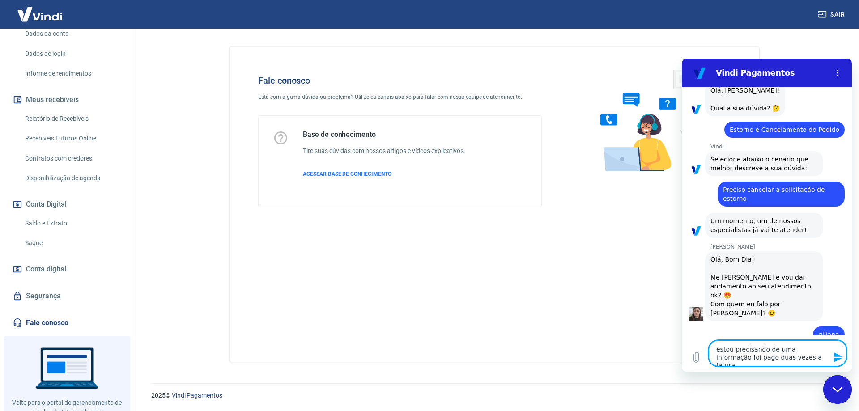
type textarea "x"
type textarea "estou precisando de uma informação foi pago duas vezes a fatura y"
type textarea "x"
type textarea "estou precisando de uma informação foi pago duas vezes a fatura ya"
type textarea "x"
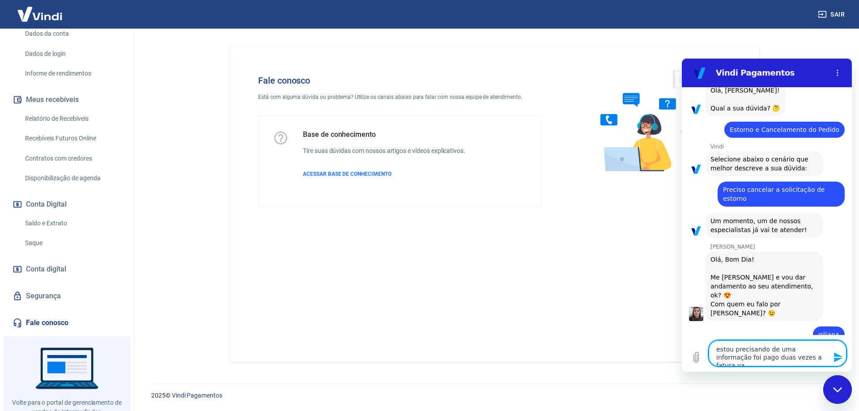
type textarea "estou precisando de uma informação foi pago duas vezes a fatura yap"
type textarea "x"
type textarea "estou precisando de uma informação foi pago duas vezes a fatura yapa"
type textarea "x"
type textarea "estou precisando de uma informação foi pago duas vezes a fatura yapay"
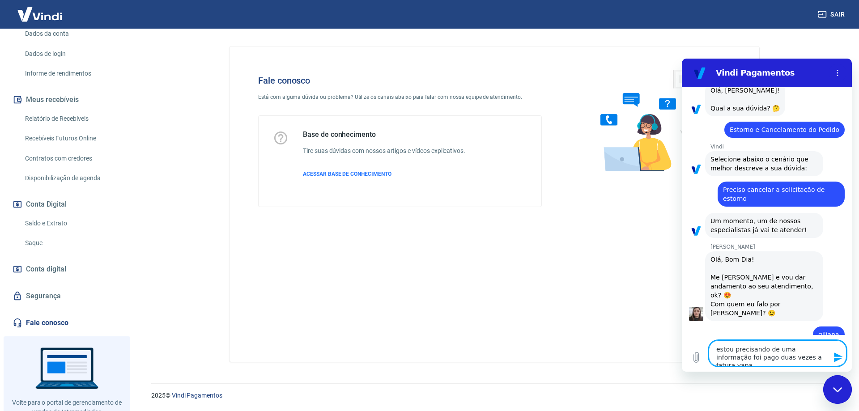
type textarea "x"
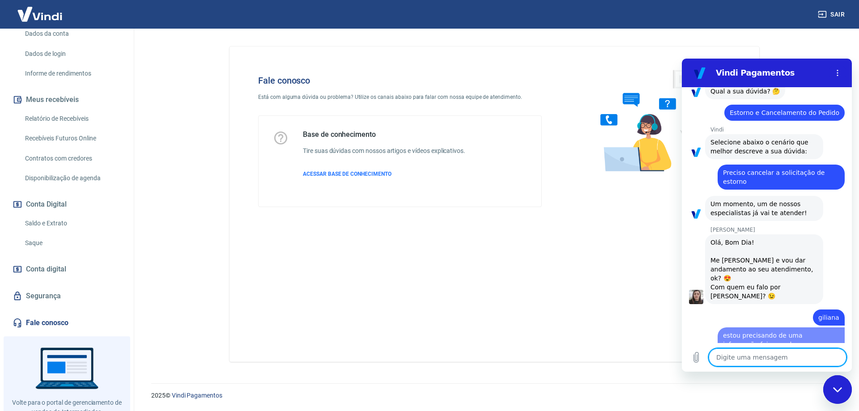
type textarea "x"
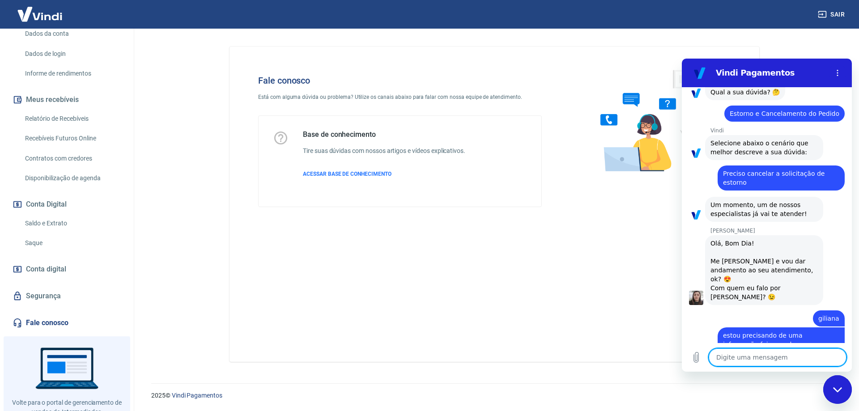
scroll to position [727, 0]
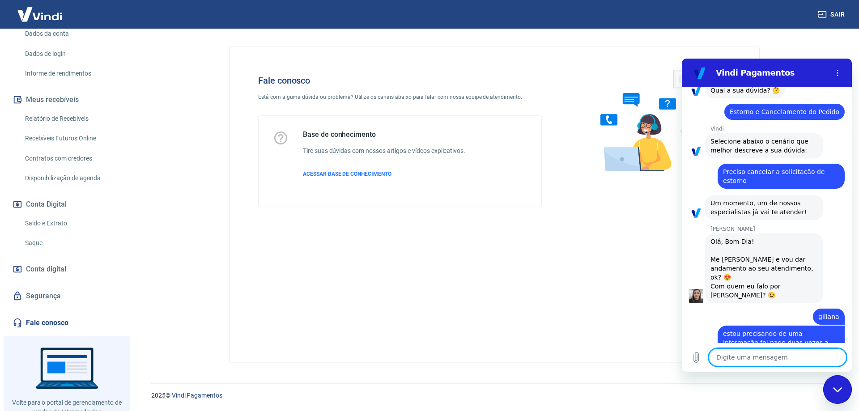
type textarea "q"
type textarea "x"
type textarea "e"
type textarea "x"
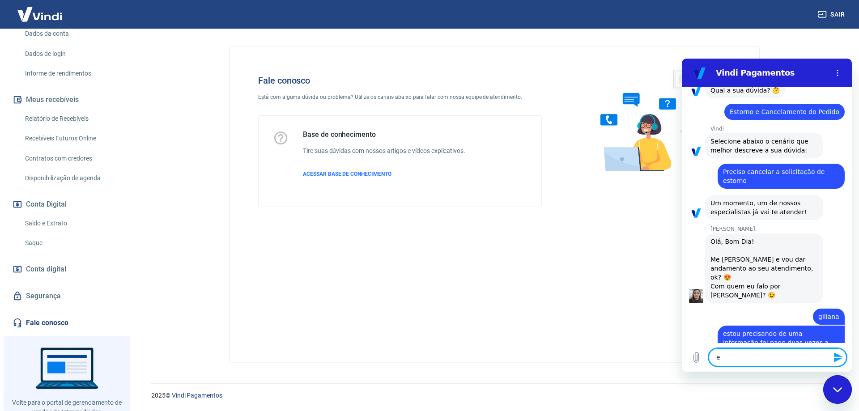
type textarea "e"
type textarea "x"
type textarea "e s"
type textarea "x"
type textarea "e sõ"
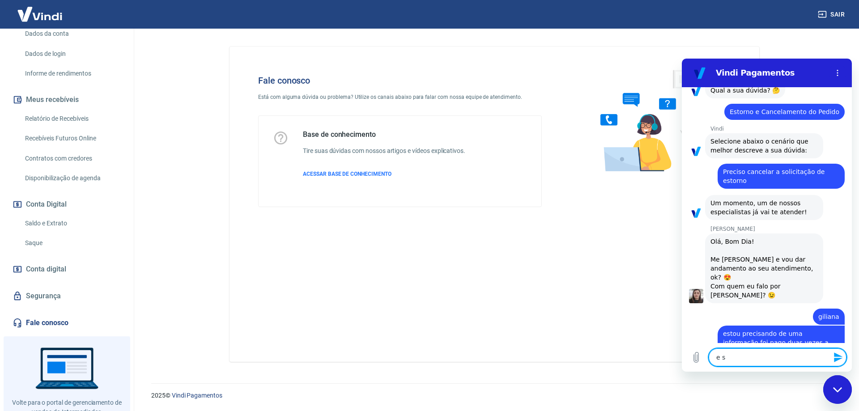
type textarea "x"
type textarea "e sõa"
type textarea "x"
type textarea "e sõa"
type textarea "x"
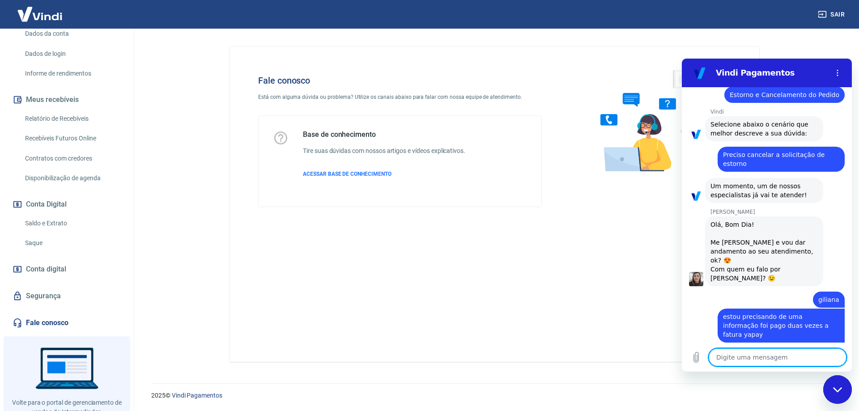
scroll to position [774, 0]
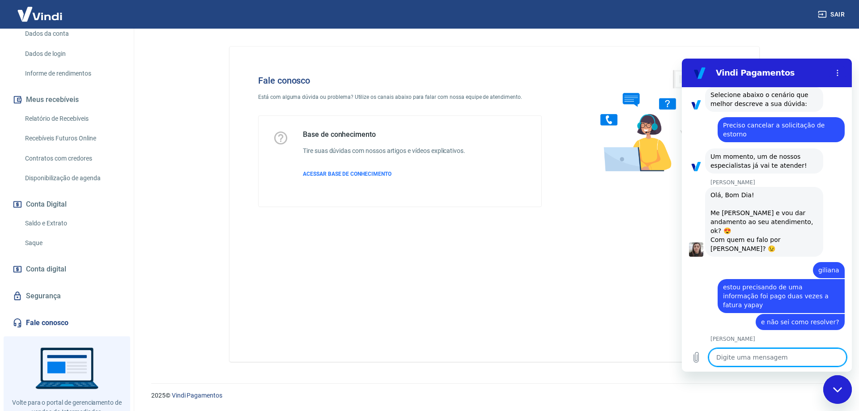
click at [761, 360] on textarea at bounding box center [778, 358] width 138 height 18
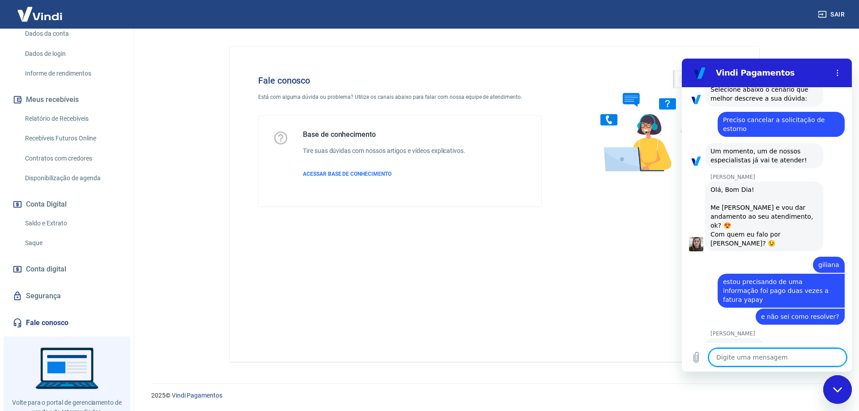
scroll to position [778, 0]
click at [740, 361] on textarea at bounding box center [778, 358] width 138 height 18
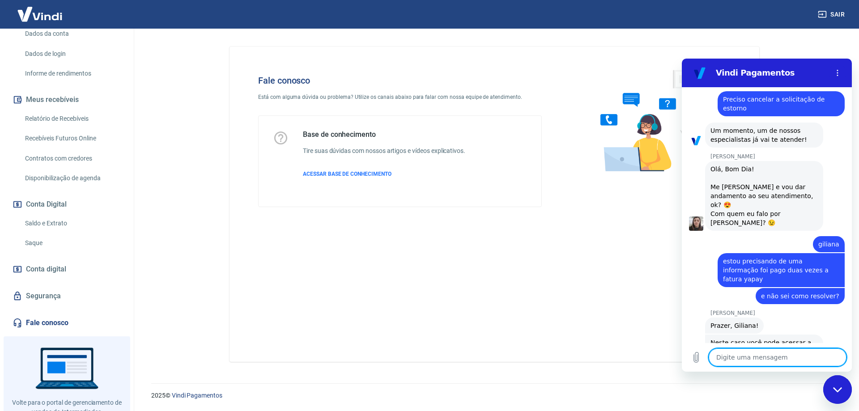
click at [764, 356] on textarea at bounding box center [778, 358] width 138 height 18
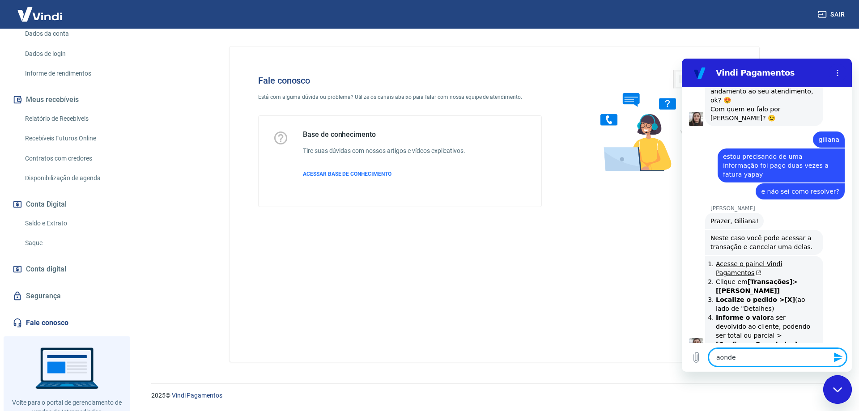
scroll to position [906, 0]
click at [748, 355] on textarea "aonde faço" at bounding box center [778, 358] width 138 height 18
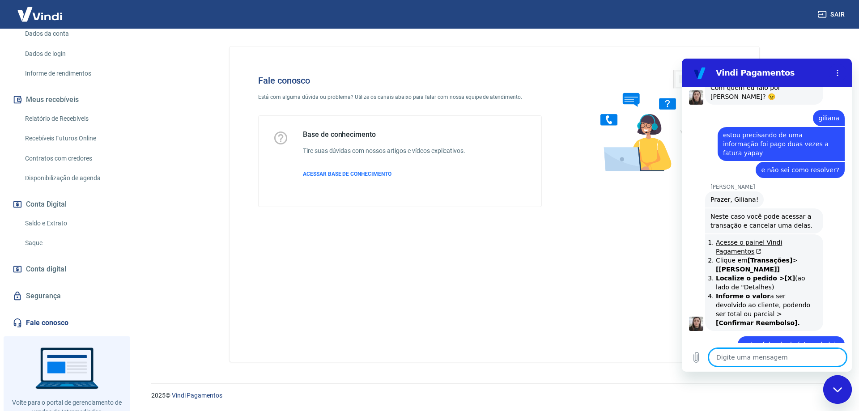
scroll to position [927, 0]
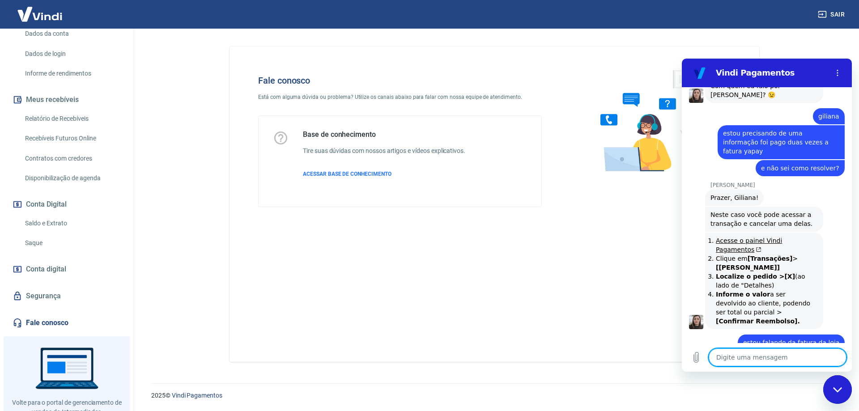
click at [781, 365] on textarea at bounding box center [778, 358] width 138 height 18
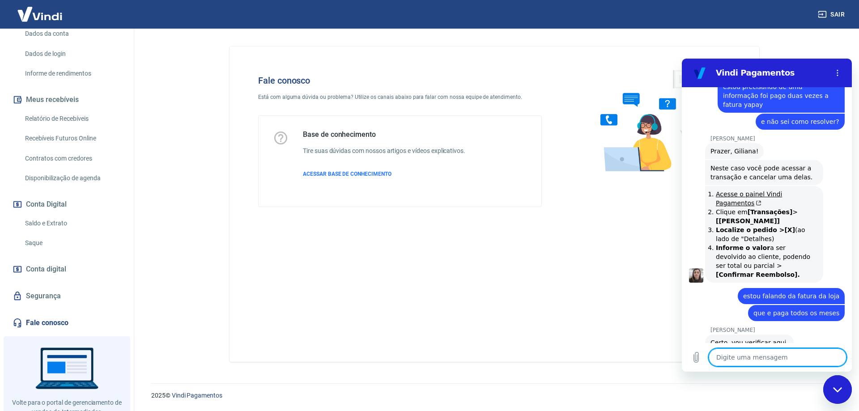
scroll to position [978, 0]
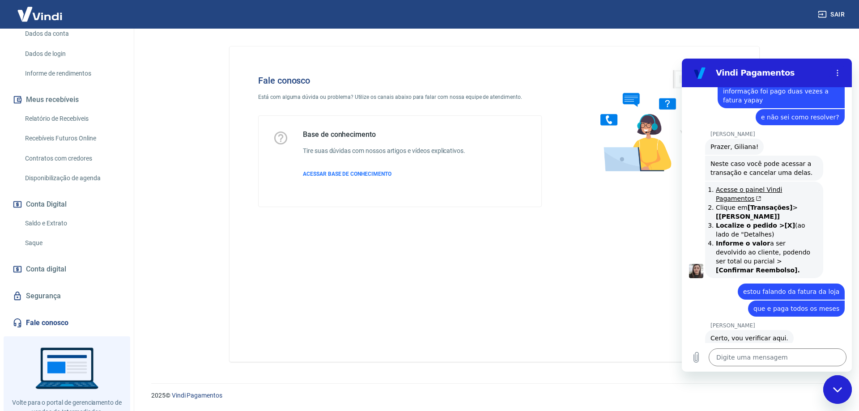
click at [762, 345] on div "Digite uma mensagem x" at bounding box center [767, 357] width 170 height 29
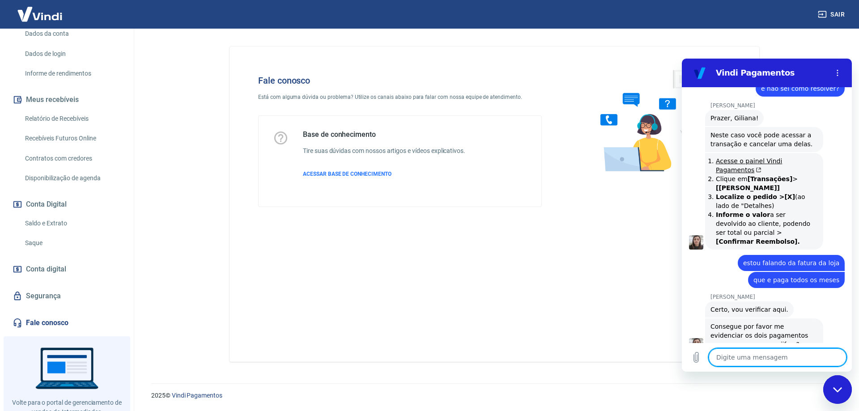
scroll to position [1009, 0]
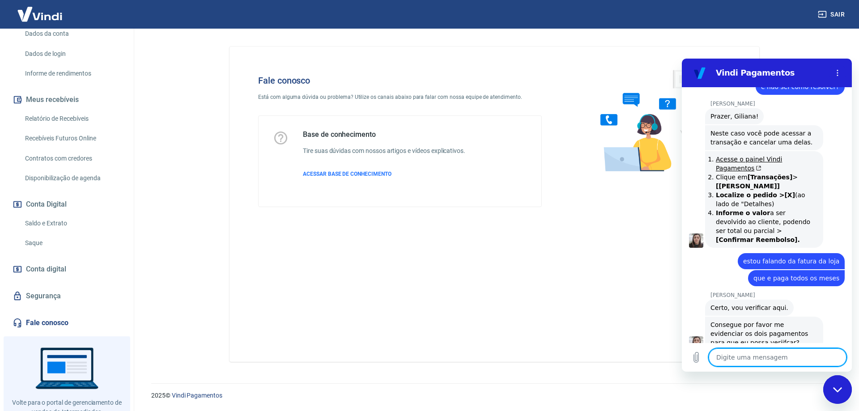
click at [732, 355] on textarea at bounding box center [778, 358] width 138 height 18
click at [696, 357] on icon "Carregar arquivo" at bounding box center [696, 357] width 11 height 11
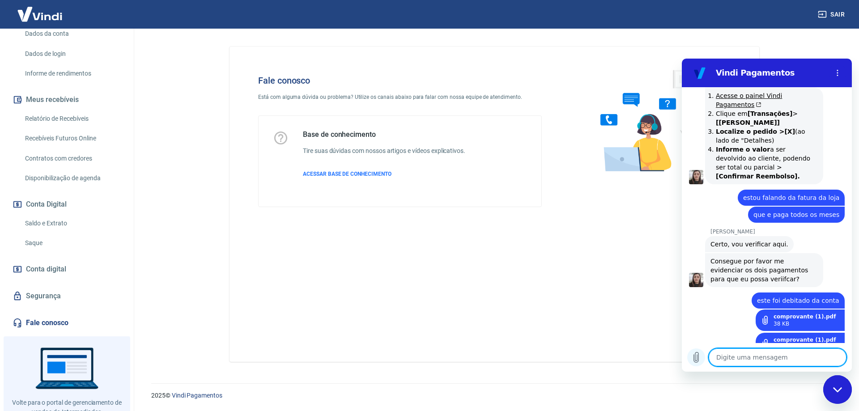
scroll to position [1073, 0]
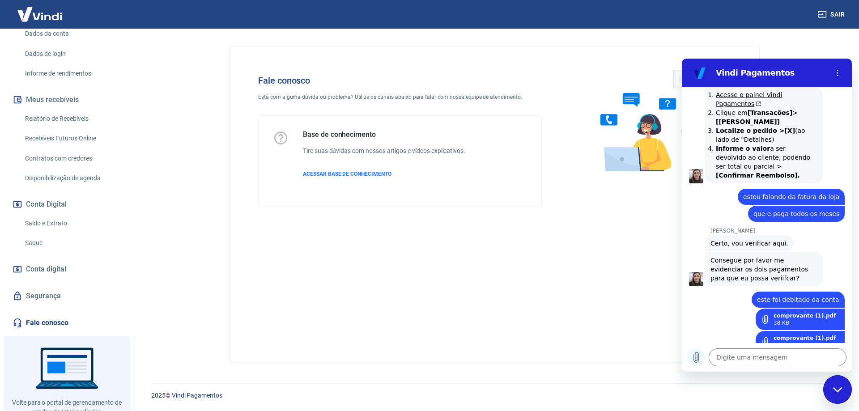
click at [694, 360] on icon "Carregar arquivo" at bounding box center [696, 357] width 11 height 11
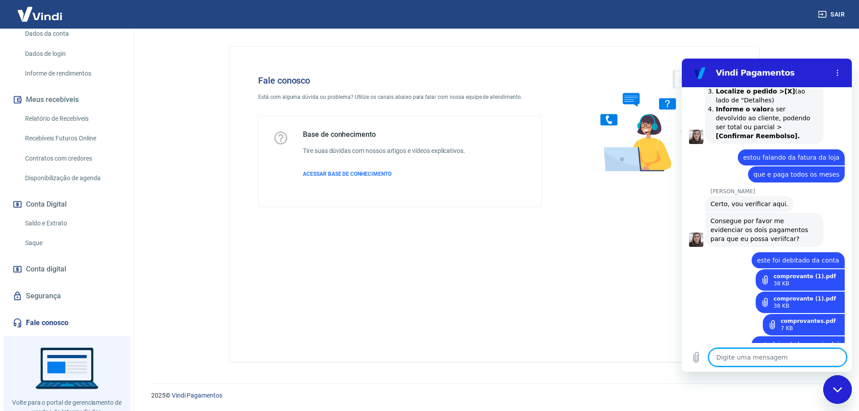
scroll to position [1114, 0]
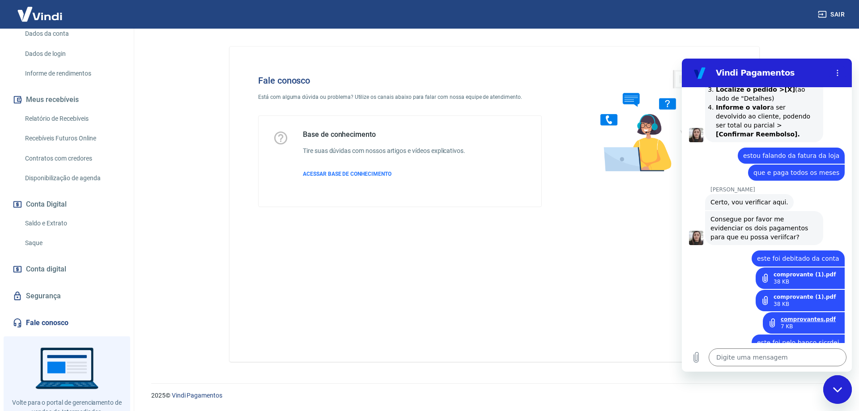
click at [812, 316] on link "comprovantes.pdf" at bounding box center [808, 319] width 55 height 7
click at [799, 293] on link "comprovante (1).pdf" at bounding box center [805, 296] width 62 height 7
click at [809, 271] on link "comprovante (1).pdf" at bounding box center [805, 274] width 62 height 7
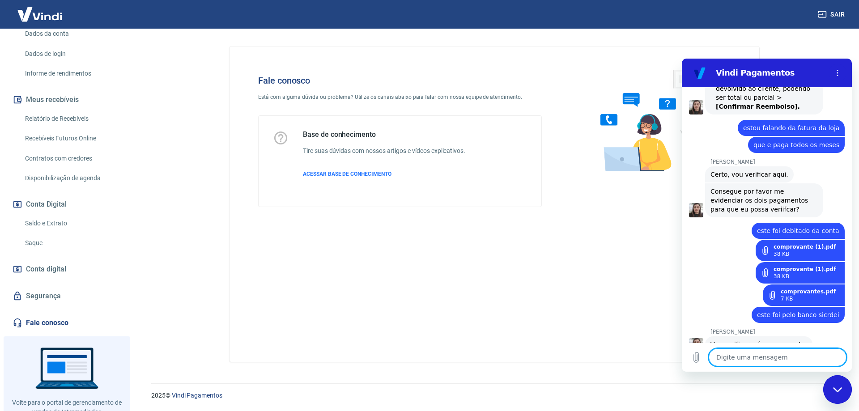
scroll to position [1144, 0]
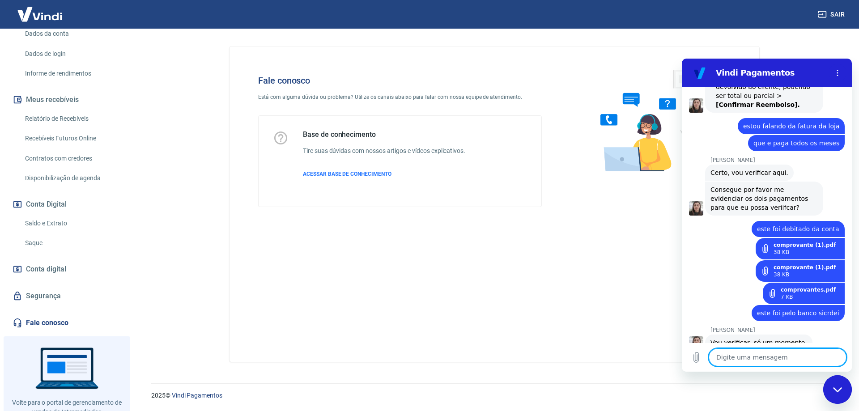
click at [737, 356] on textarea at bounding box center [778, 358] width 138 height 18
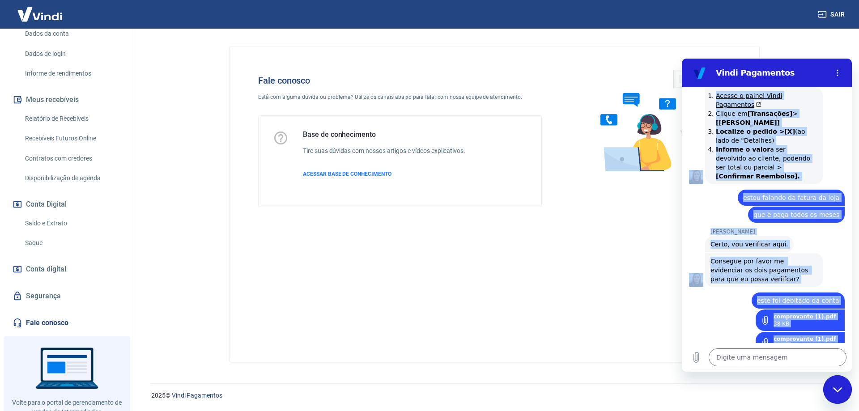
scroll to position [1129, 0]
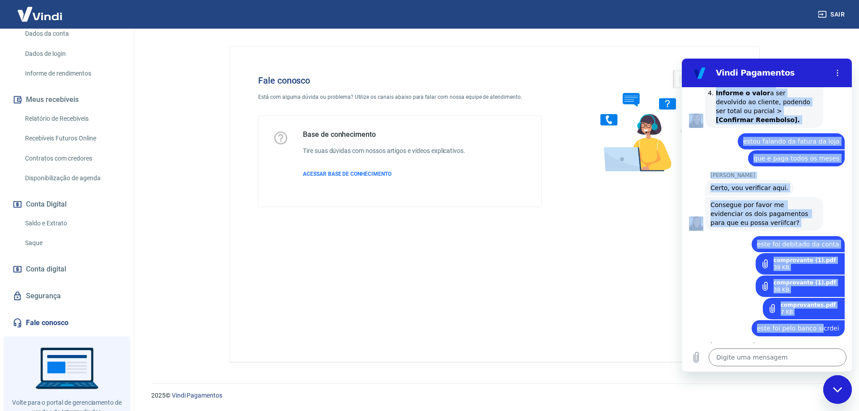
drag, startPoint x: 710, startPoint y: 153, endPoint x: 819, endPoint y: 316, distance: 196.8
click at [819, 316] on div "09:51 diz: bom dia Enviado · 09:51 Vindi Vindi diz: Olá, Adriano Defendi! Qual …" at bounding box center [767, 215] width 170 height 256
copy div "Um momento, um de nossos especialistas já vai te atender! 09:54 Silvana Araujo …"
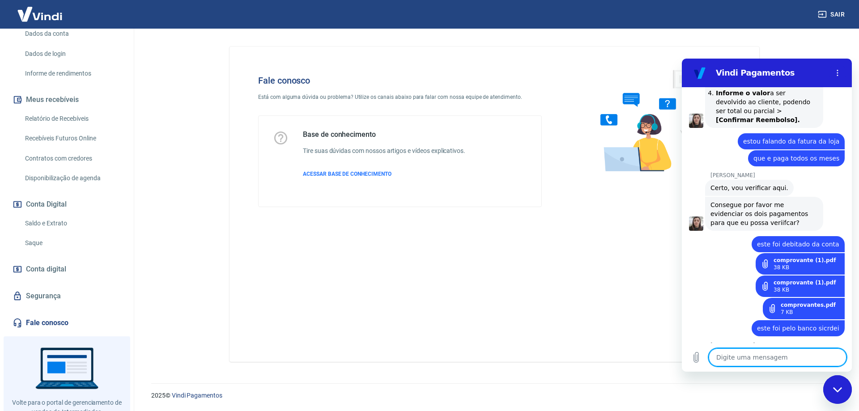
click at [738, 355] on textarea at bounding box center [778, 358] width 138 height 18
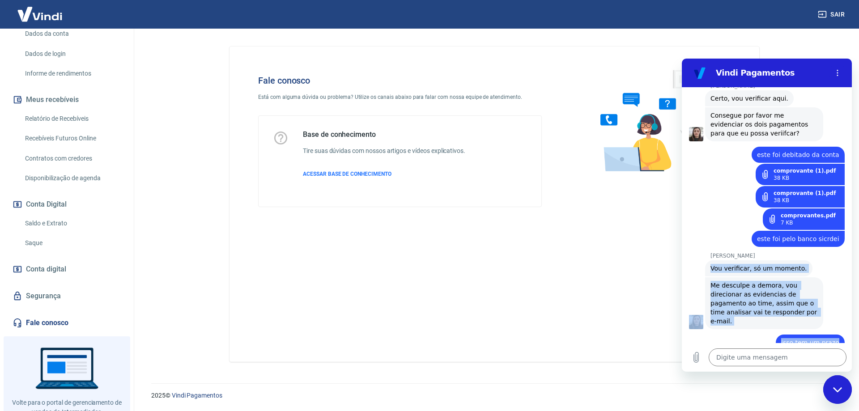
drag, startPoint x: 709, startPoint y: 248, endPoint x: 836, endPoint y: 328, distance: 150.0
click at [836, 328] on div "09:51 diz: bom dia Enviado · 09:51 Vindi Vindi diz: Olá, Adriano Defendi! Qual …" at bounding box center [767, 215] width 170 height 256
copy div "Vou verificar, só um momento. 10:05 Silvana Araujo diz: Me desculpe a demora, v…"
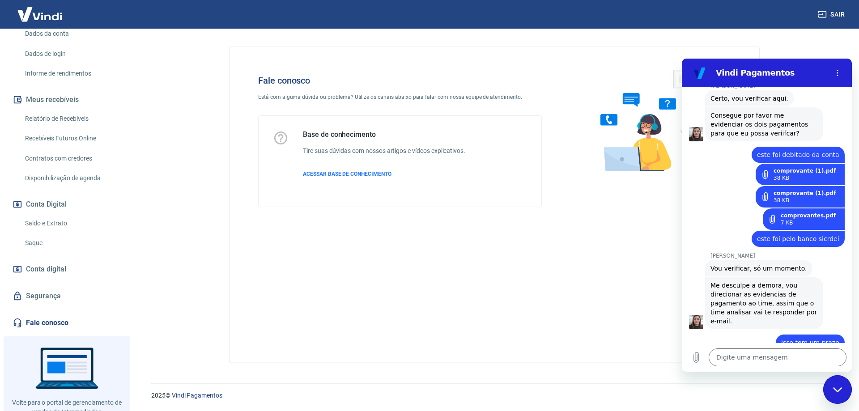
click at [761, 367] on div "Digite uma mensagem x" at bounding box center [767, 357] width 170 height 29
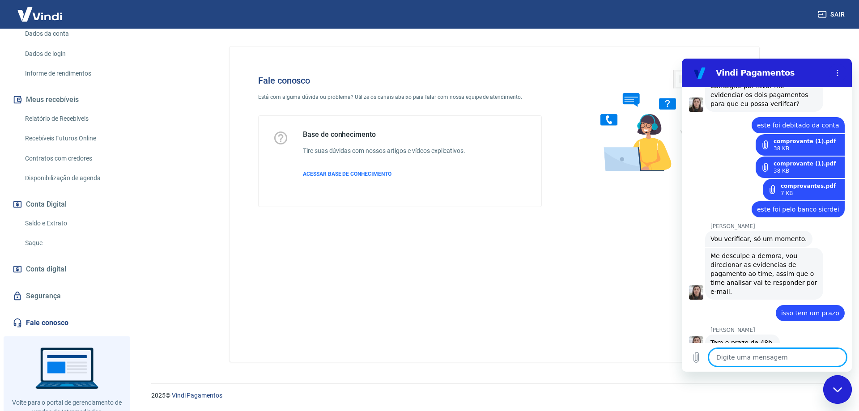
click at [740, 354] on textarea at bounding box center [778, 358] width 138 height 18
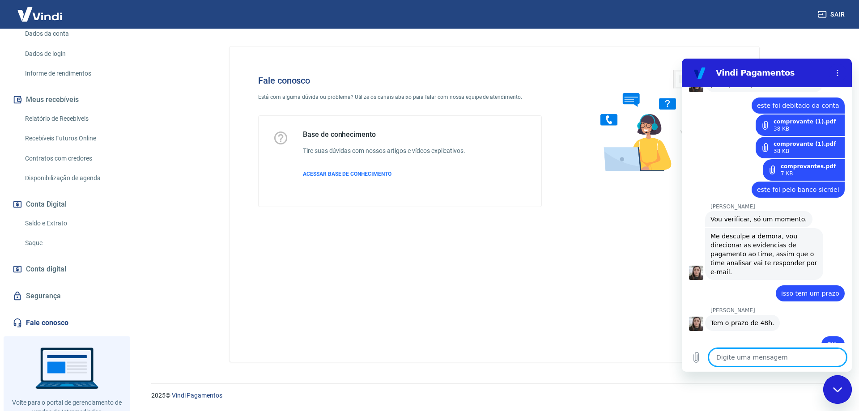
scroll to position [1269, 0]
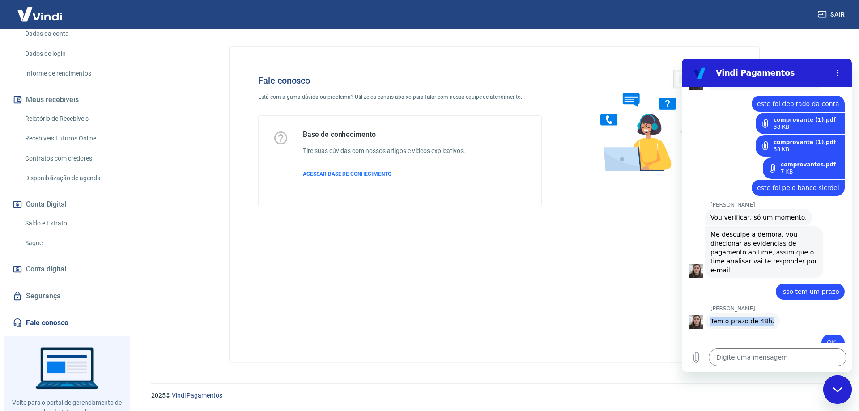
drag, startPoint x: 710, startPoint y: 304, endPoint x: 769, endPoint y: 308, distance: 60.1
click at [769, 313] on div "Silvana Araujo diz: Tem o prazo de 48h." at bounding box center [742, 321] width 75 height 16
copy span "Tem o prazo de 48h."
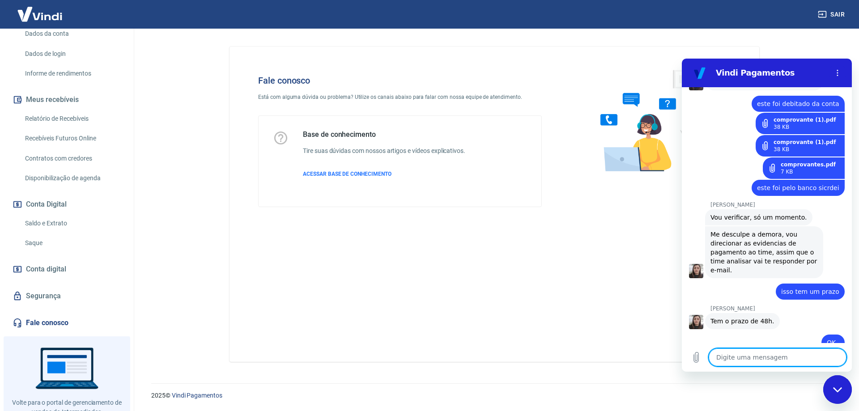
click at [744, 358] on textarea at bounding box center [778, 358] width 138 height 18
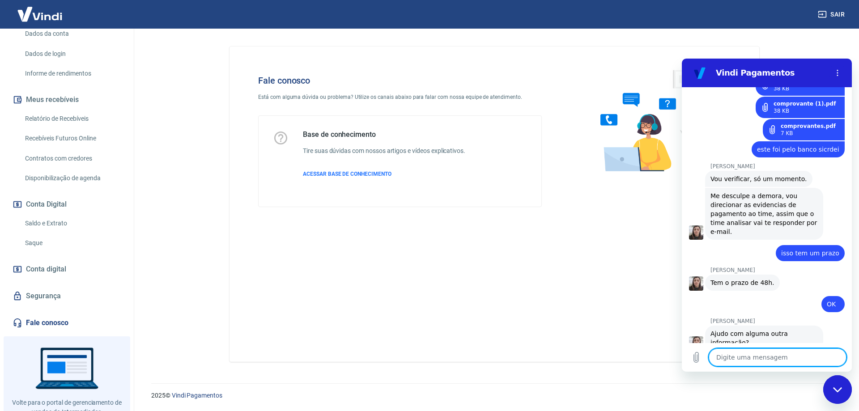
click at [761, 357] on textarea at bounding box center [778, 358] width 138 height 18
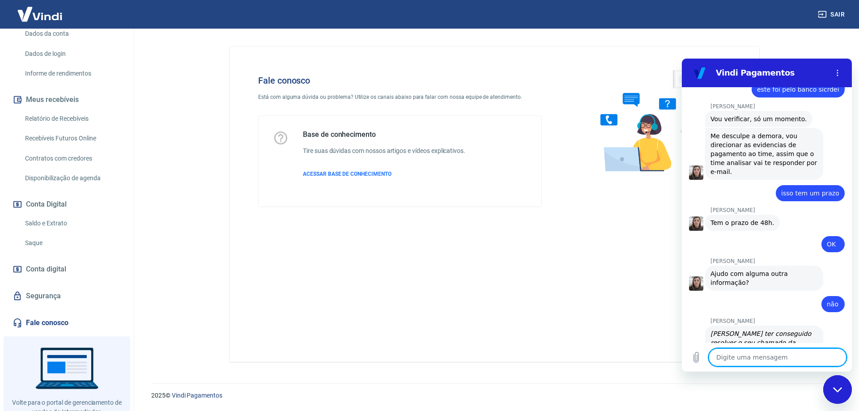
scroll to position [1502, 0]
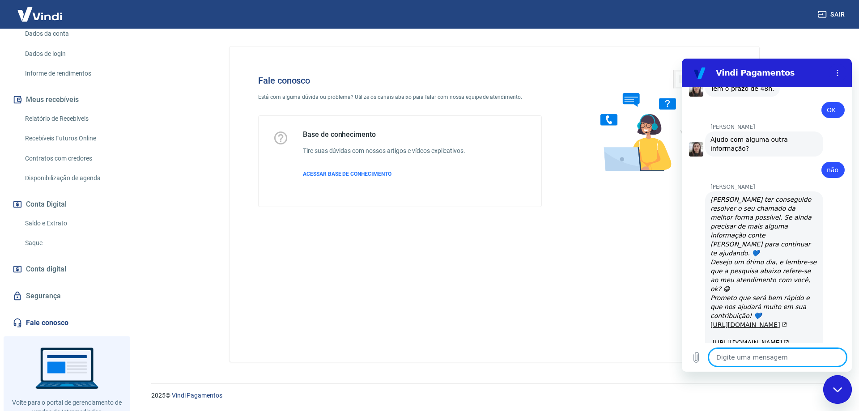
click at [744, 321] on link "https://atendimento-pagamentos.vindi.com.br/requests/1186666/satisfaction/new/s…" at bounding box center [748, 324] width 77 height 7
click at [757, 339] on link "https://g.page/r/CVG4FibZJa2aEAg/review" at bounding box center [750, 342] width 77 height 7
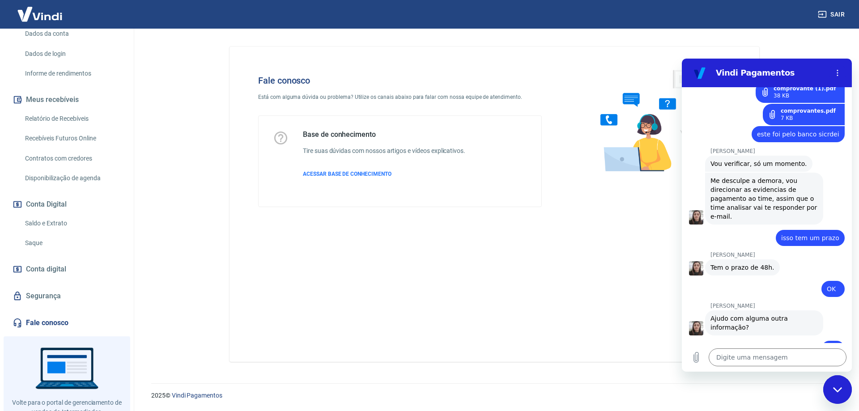
scroll to position [1547, 0]
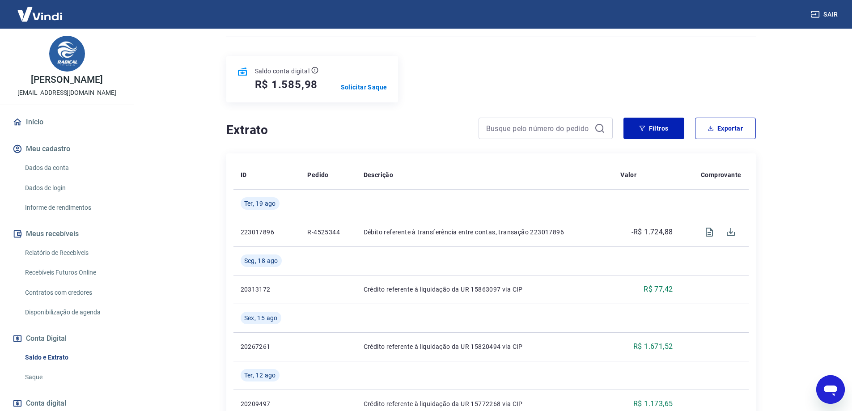
scroll to position [352, 0]
